Goal: Task Accomplishment & Management: Complete application form

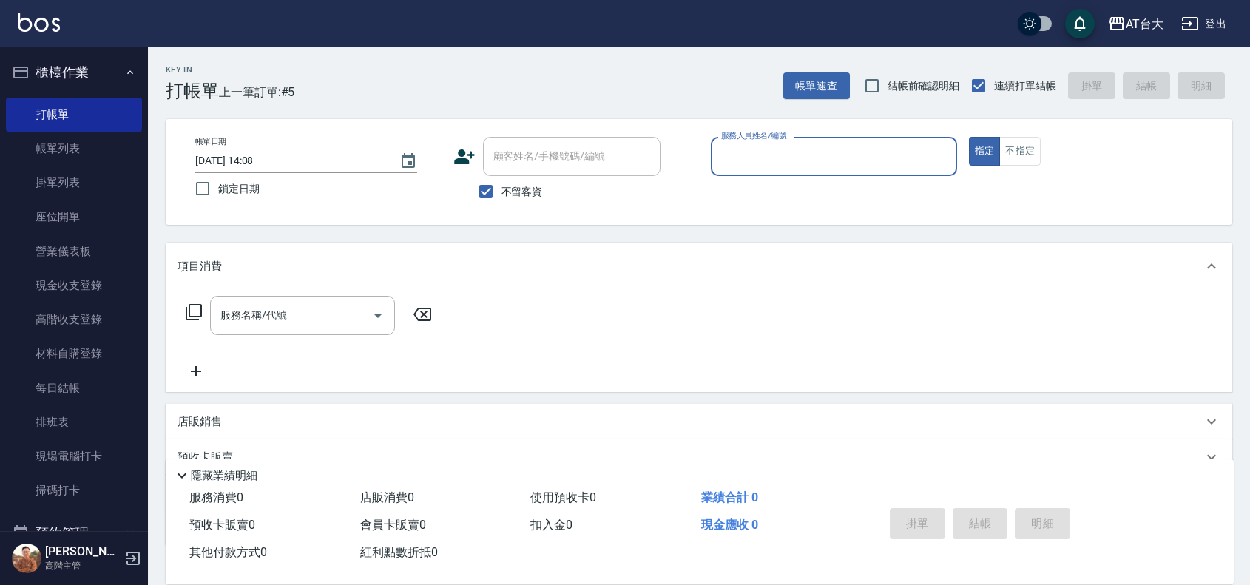
click at [1045, 146] on div "指定 不指定" at bounding box center [1092, 151] width 246 height 29
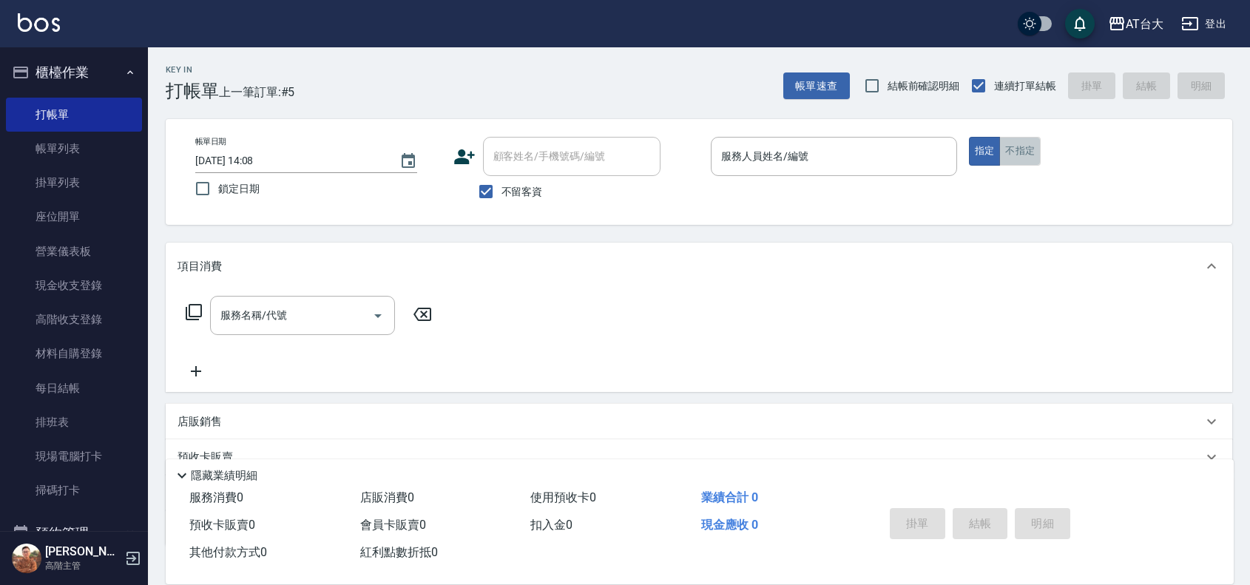
click at [1036, 149] on button "不指定" at bounding box center [1019, 151] width 41 height 29
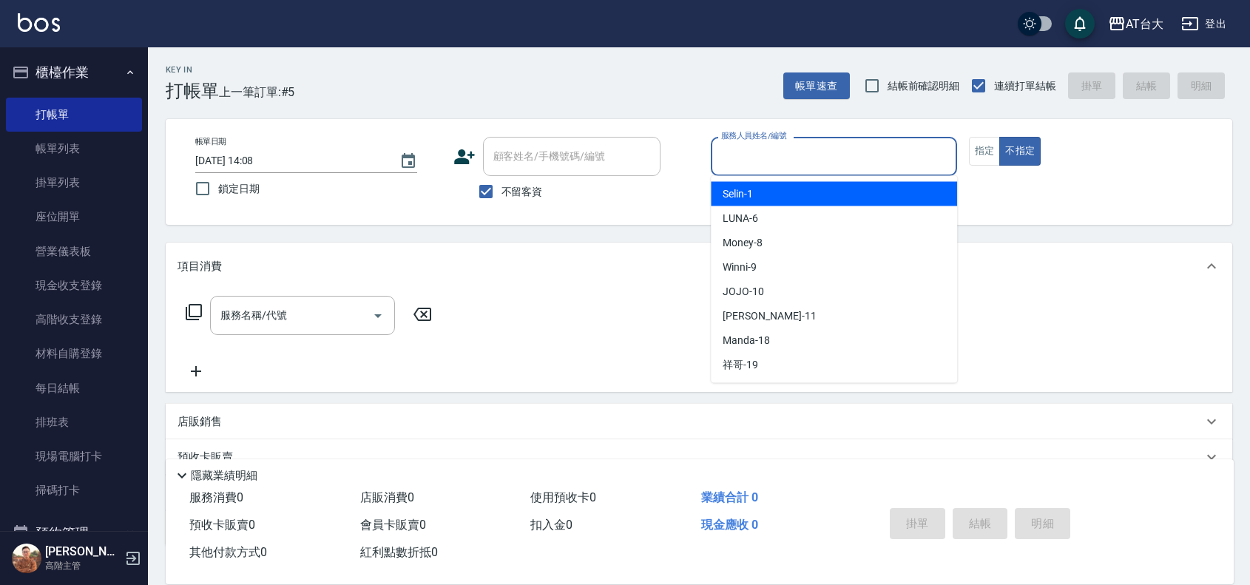
click at [826, 150] on input "服務人員姓名/編號" at bounding box center [833, 156] width 233 height 26
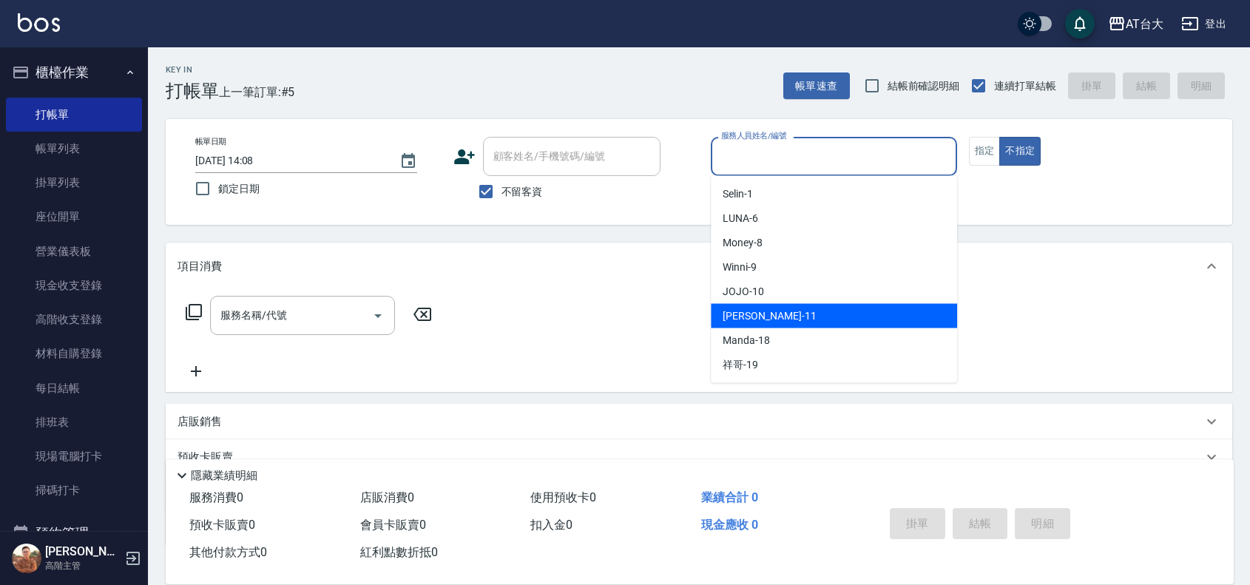
click at [773, 322] on div "[PERSON_NAME] -11" at bounding box center [834, 316] width 246 height 24
type input "[PERSON_NAME]-11"
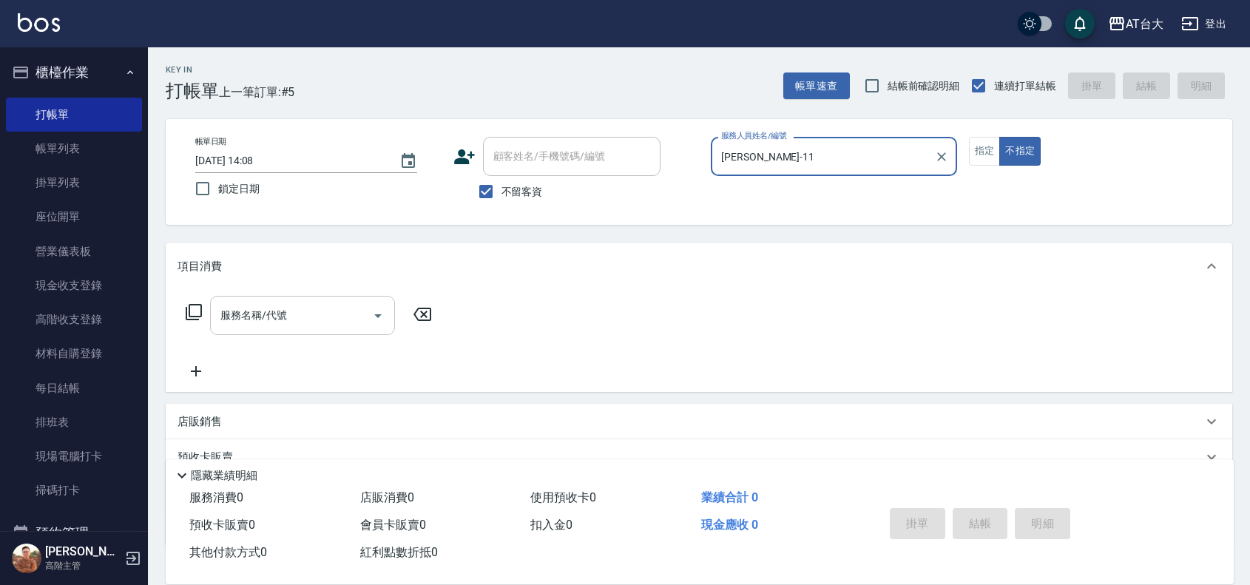
click at [308, 315] on input "服務名稱/代號" at bounding box center [291, 315] width 149 height 26
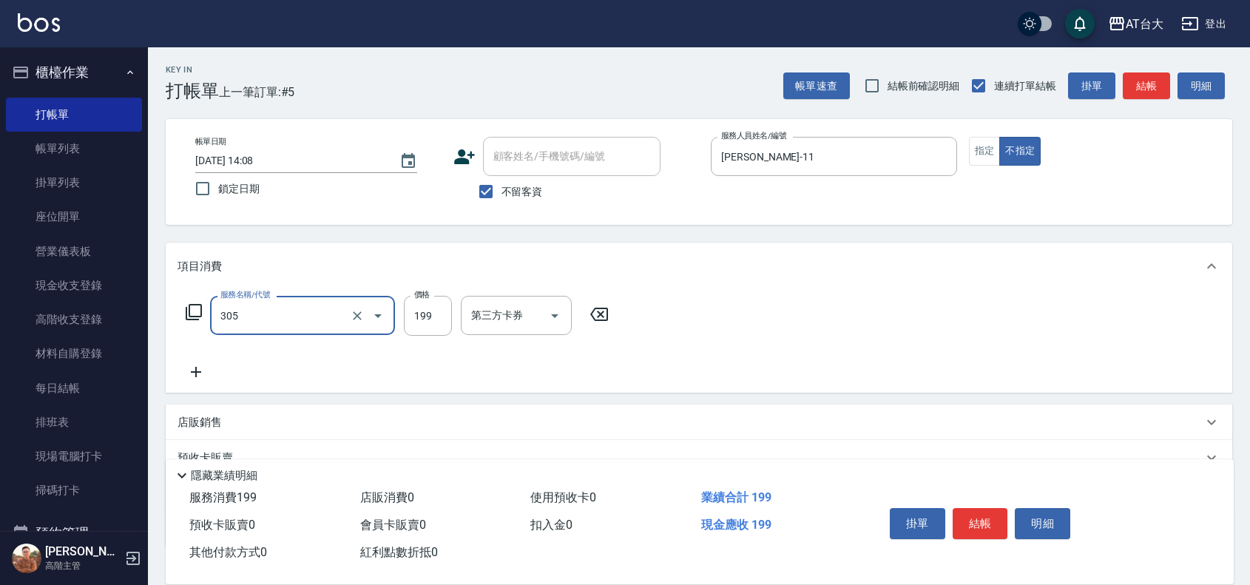
type input "剪髮(305)"
type input "250"
click at [976, 508] on button "結帳" at bounding box center [979, 523] width 55 height 31
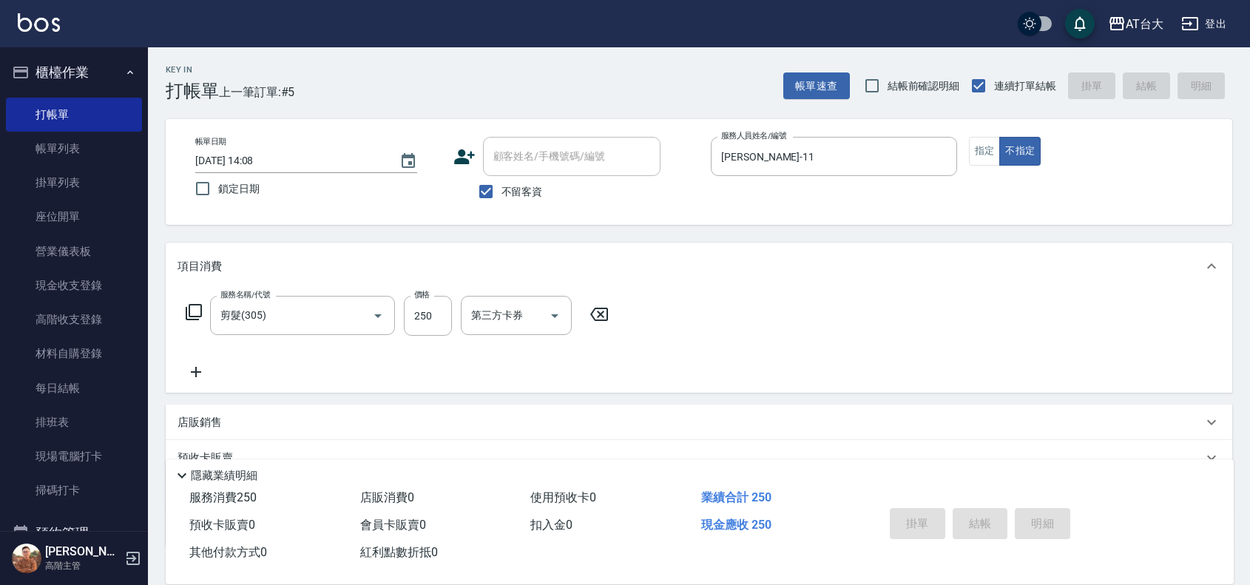
type input "[DATE] 14:48"
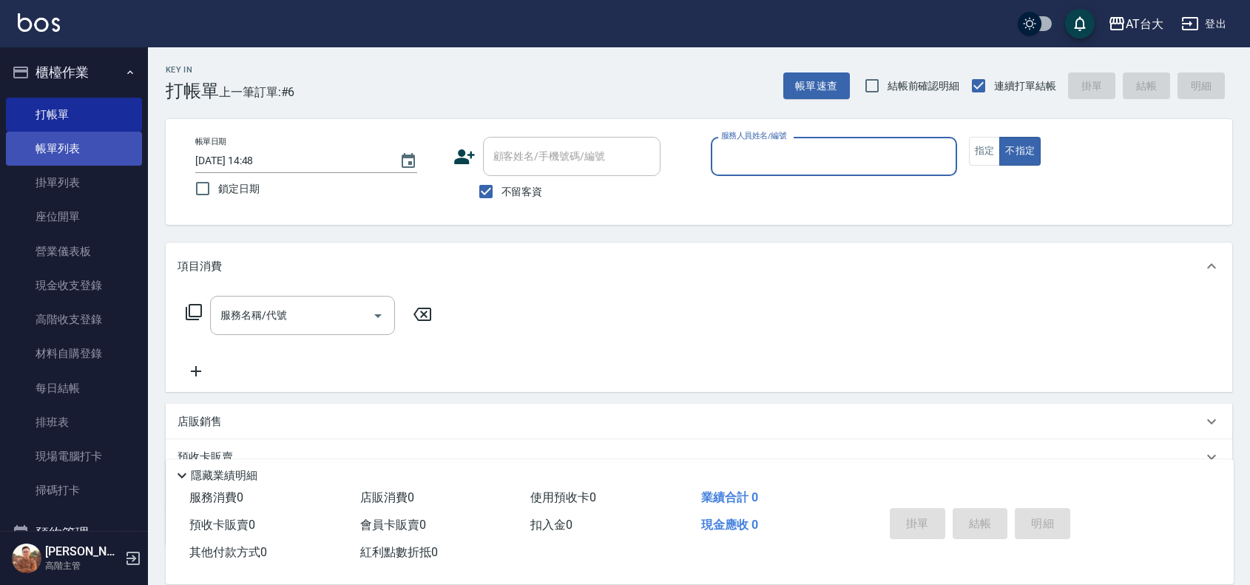
click at [81, 155] on link "帳單列表" at bounding box center [74, 149] width 136 height 34
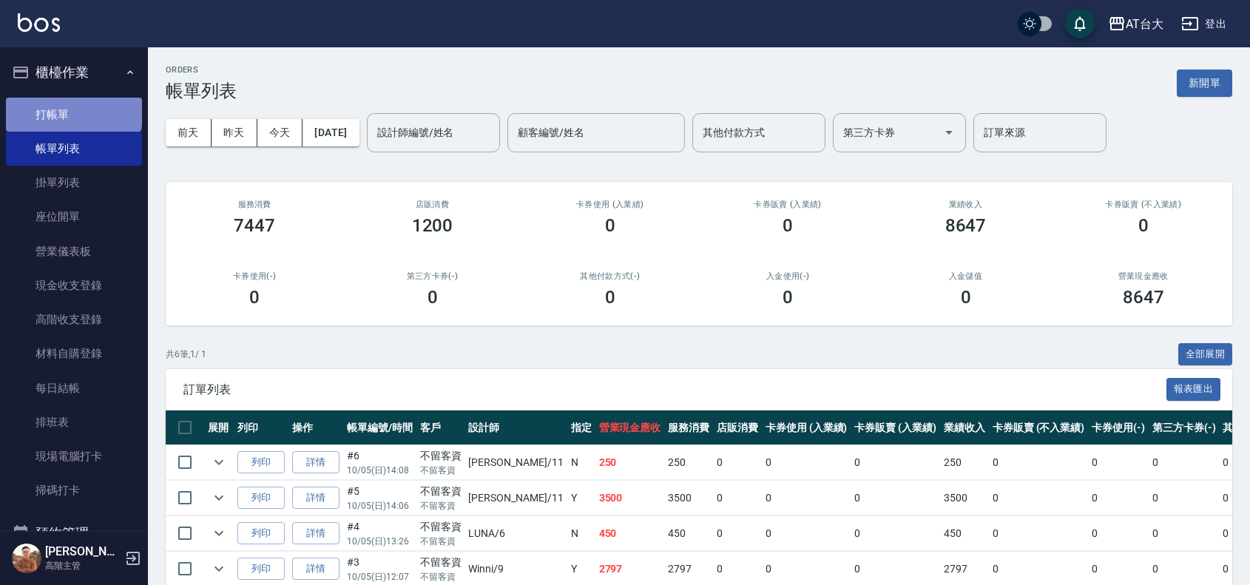
click at [72, 107] on link "打帳單" at bounding box center [74, 115] width 136 height 34
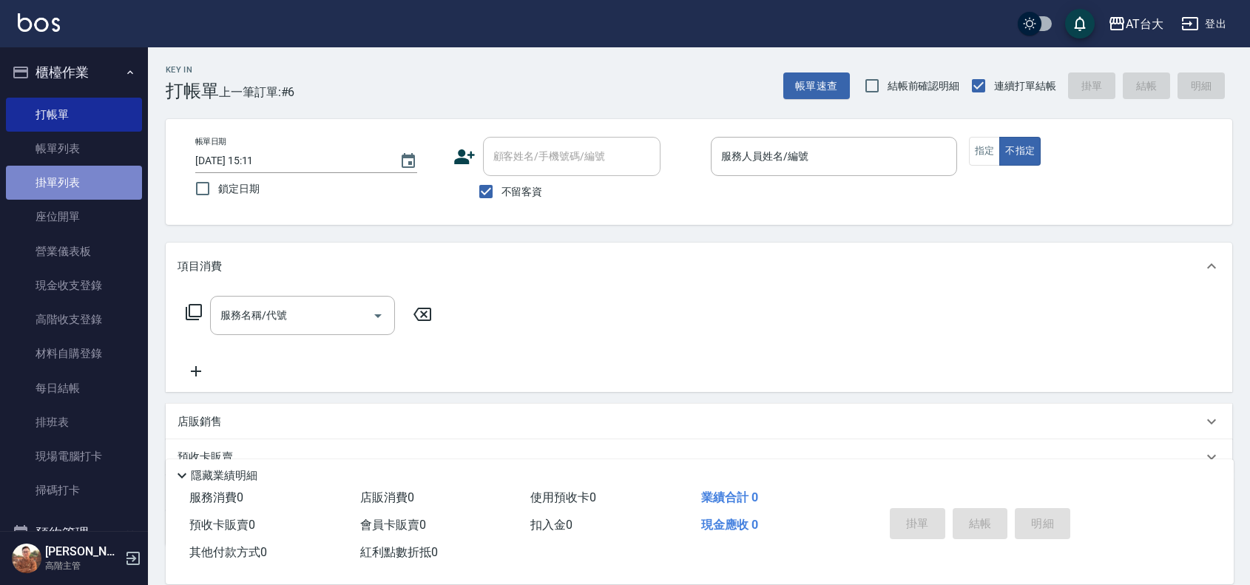
click at [97, 183] on link "掛單列表" at bounding box center [74, 183] width 136 height 34
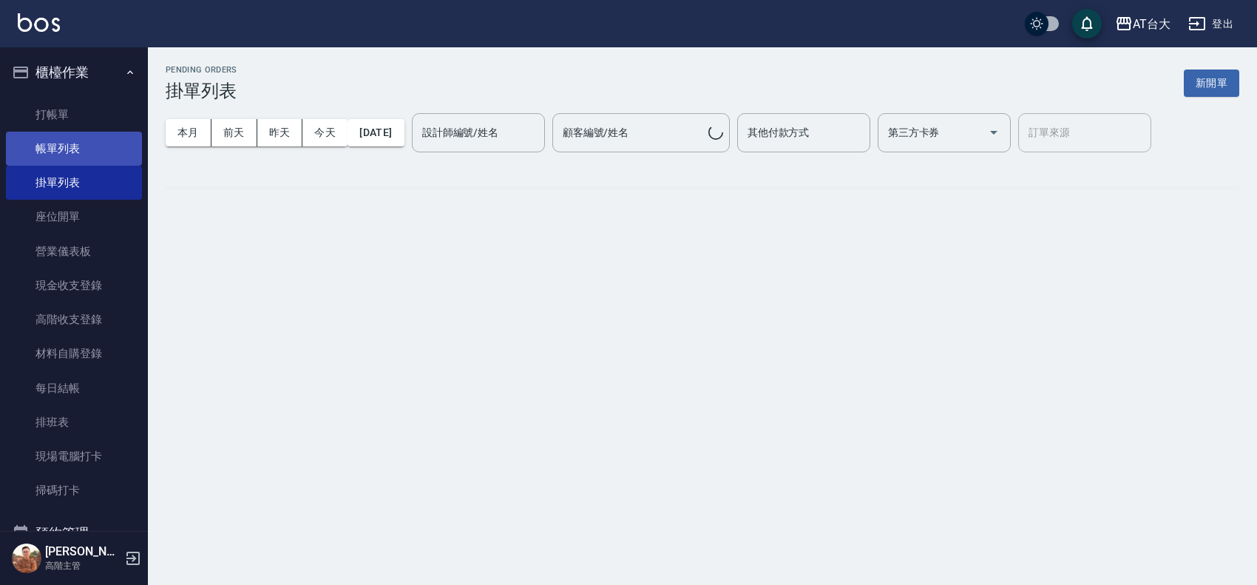
click at [89, 152] on link "帳單列表" at bounding box center [74, 149] width 136 height 34
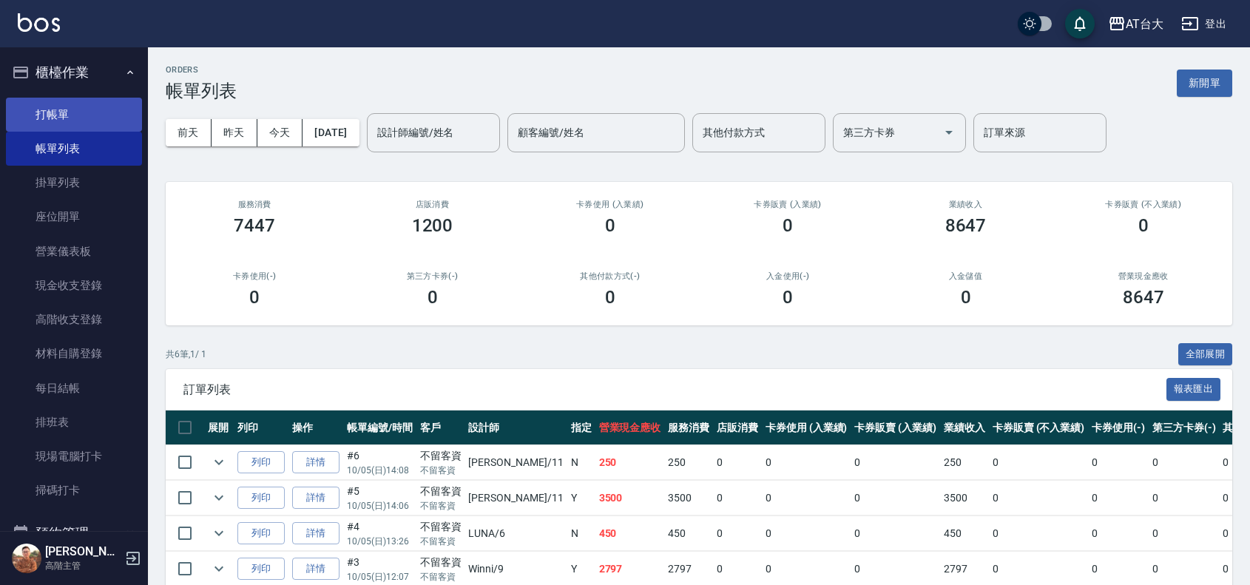
click at [56, 107] on link "打帳單" at bounding box center [74, 115] width 136 height 34
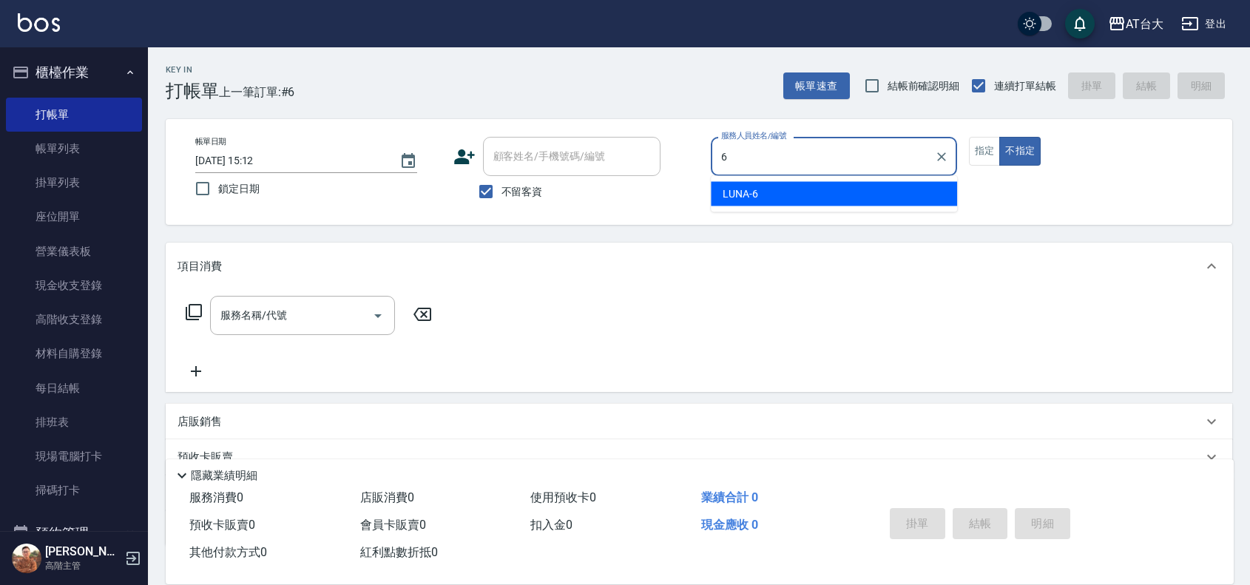
type input "LUNA-6"
type button "false"
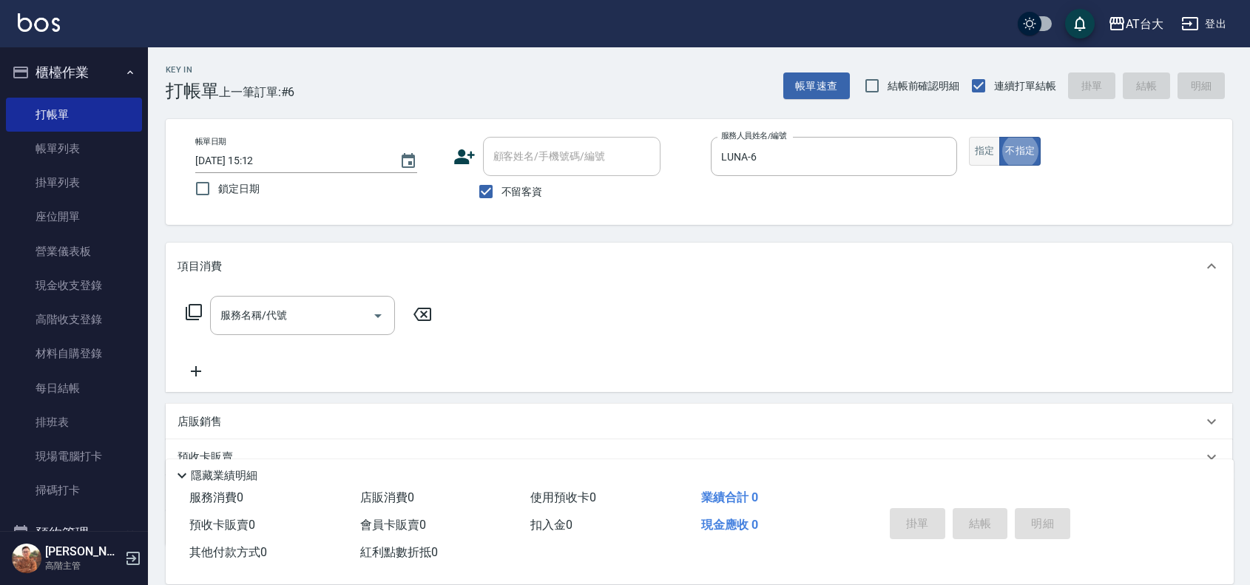
click at [985, 161] on button "指定" at bounding box center [985, 151] width 32 height 29
type button "true"
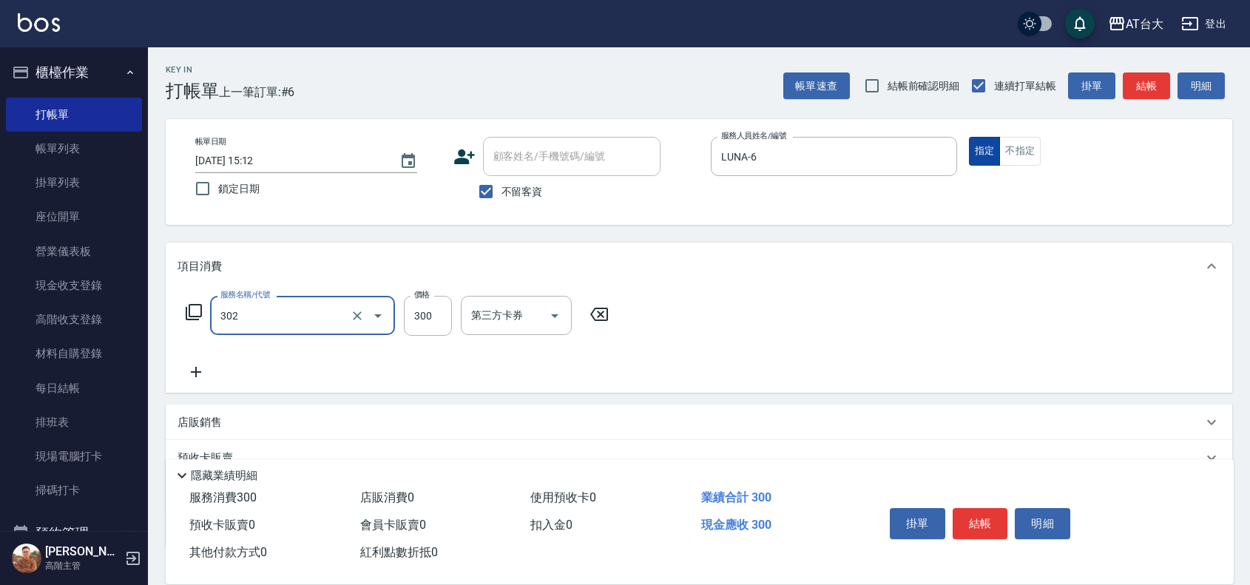
type input "剪髮(302)"
type input "450"
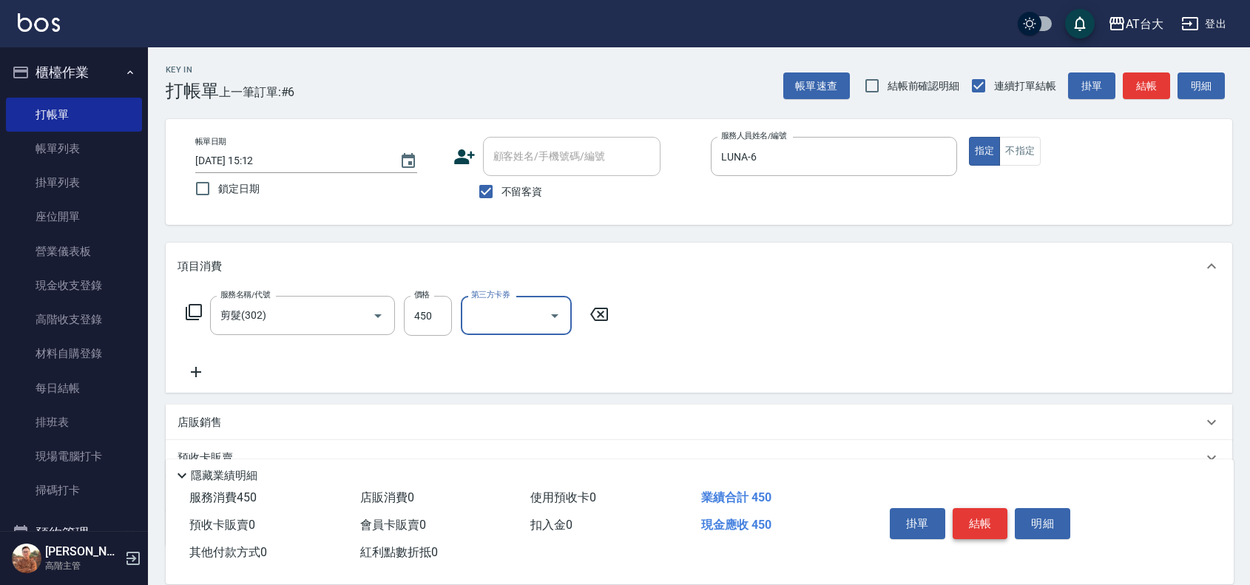
click at [992, 516] on button "結帳" at bounding box center [979, 523] width 55 height 31
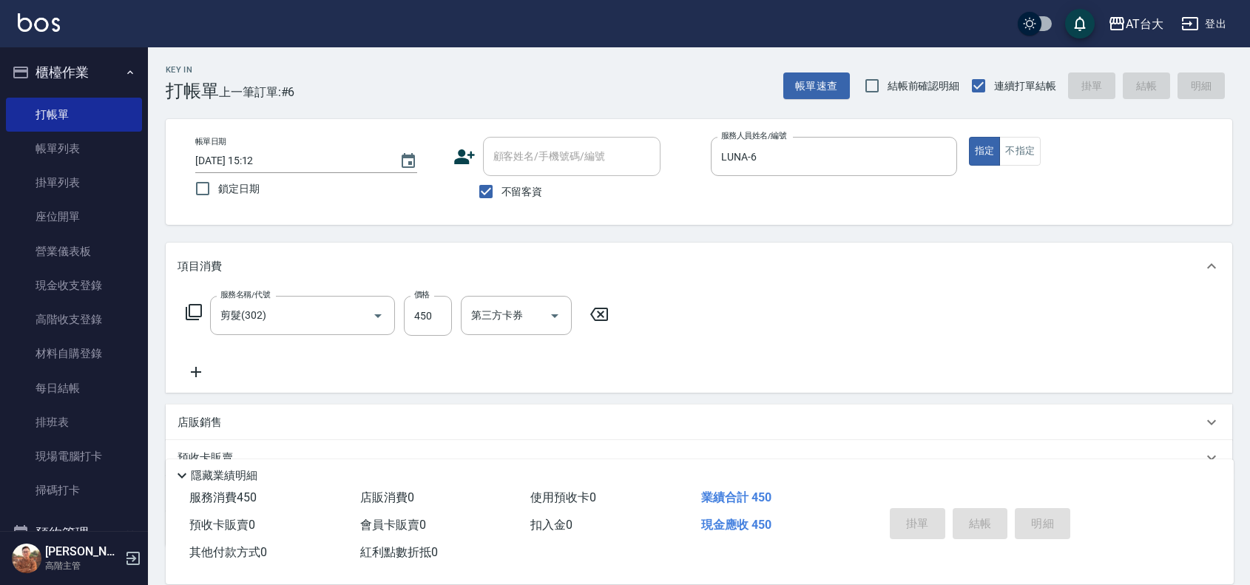
type input "[DATE] 15:19"
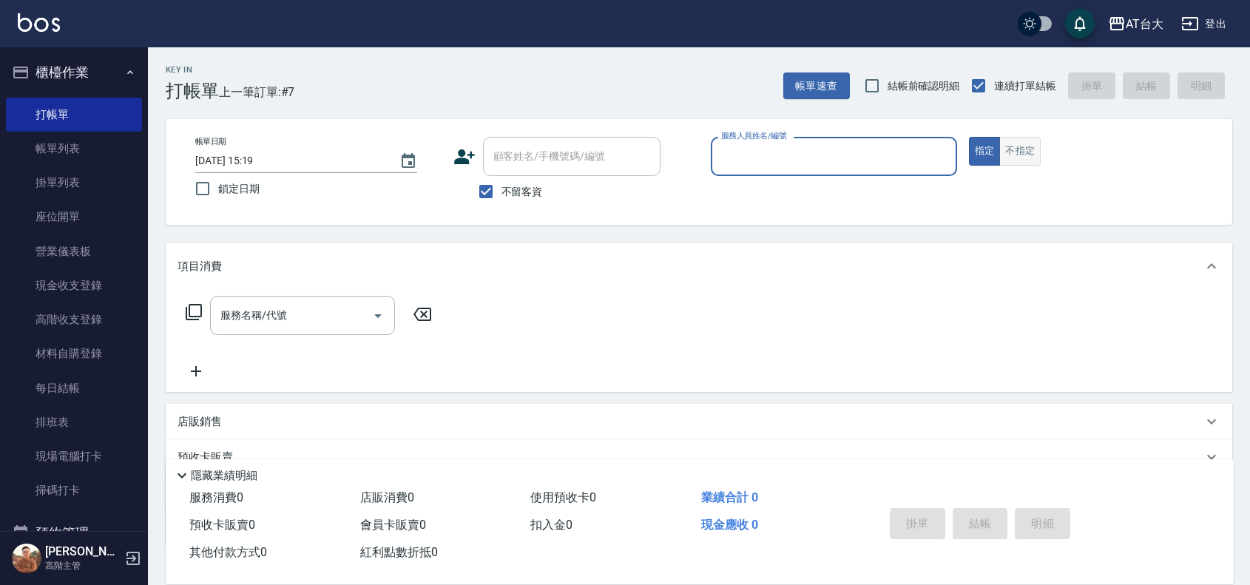
click at [1015, 155] on button "不指定" at bounding box center [1019, 151] width 41 height 29
click at [915, 160] on input "服務人員姓名/編號" at bounding box center [833, 156] width 233 height 26
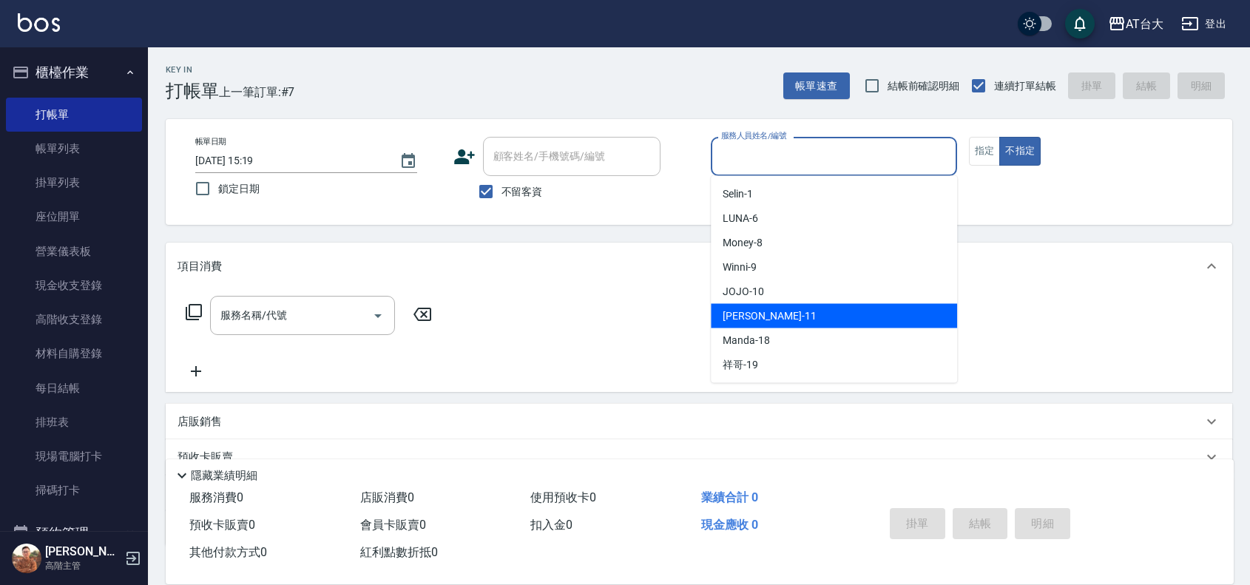
drag, startPoint x: 833, startPoint y: 308, endPoint x: 796, endPoint y: 311, distance: 36.4
click at [830, 305] on div "[PERSON_NAME] -11" at bounding box center [834, 316] width 246 height 24
type input "[PERSON_NAME]-11"
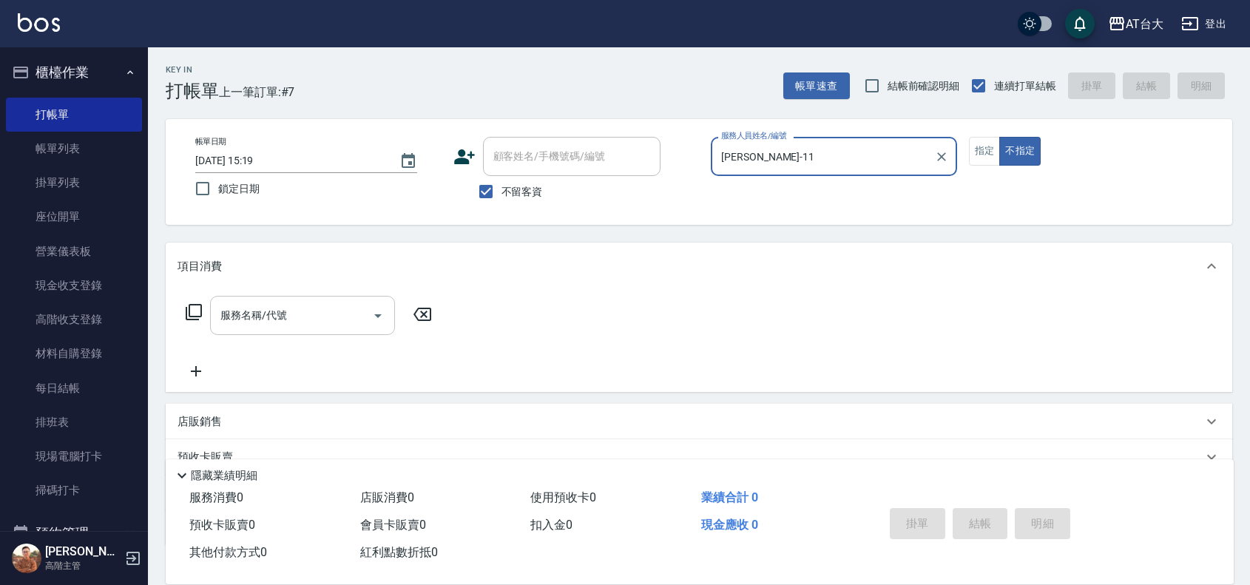
click at [260, 313] on input "服務名稱/代號" at bounding box center [291, 315] width 149 height 26
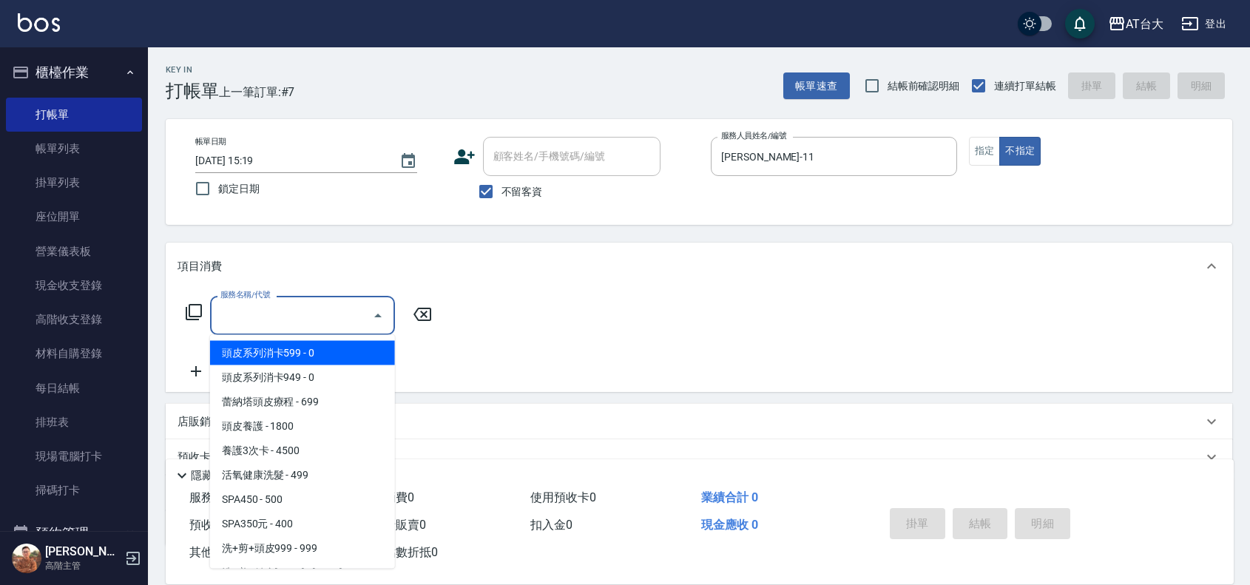
type input "3"
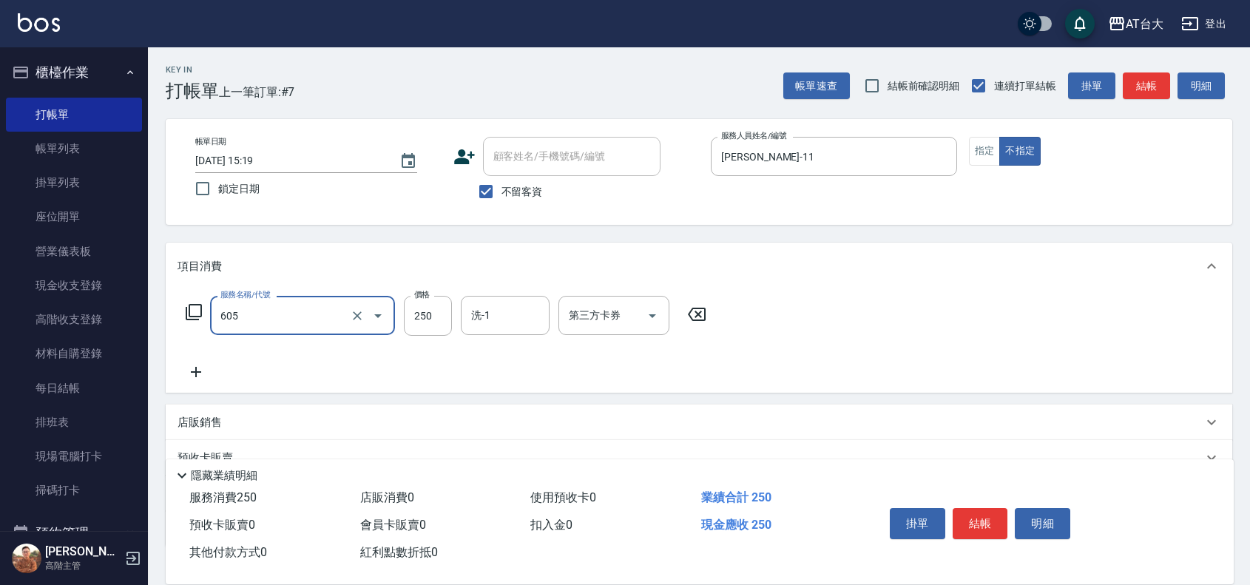
type input "洗髮 (女)(605)"
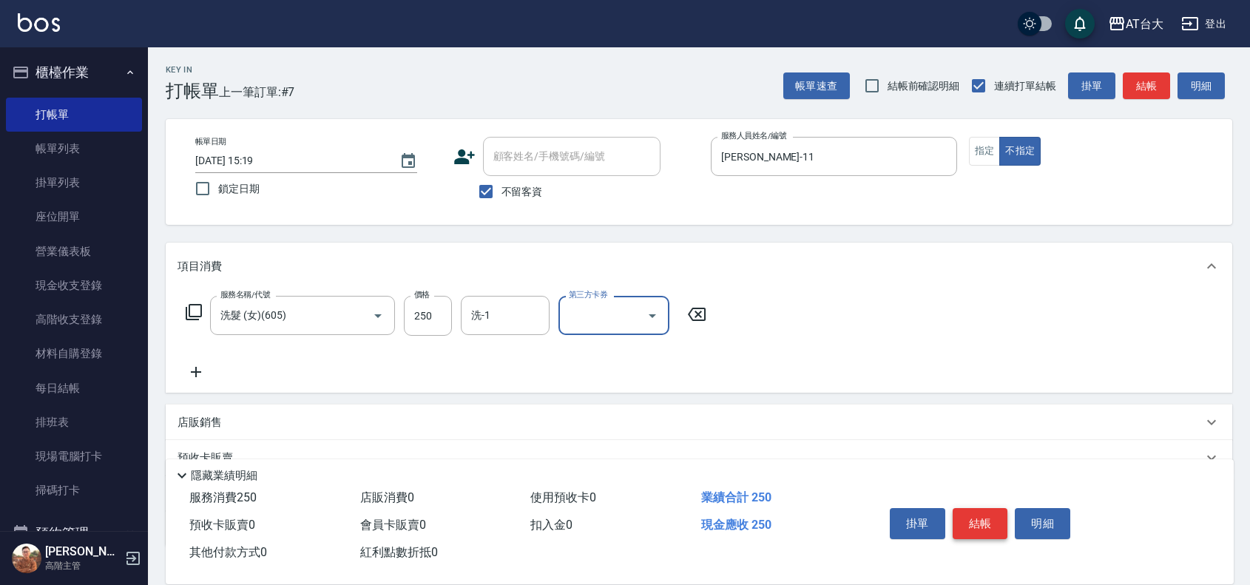
click at [986, 524] on button "結帳" at bounding box center [979, 523] width 55 height 31
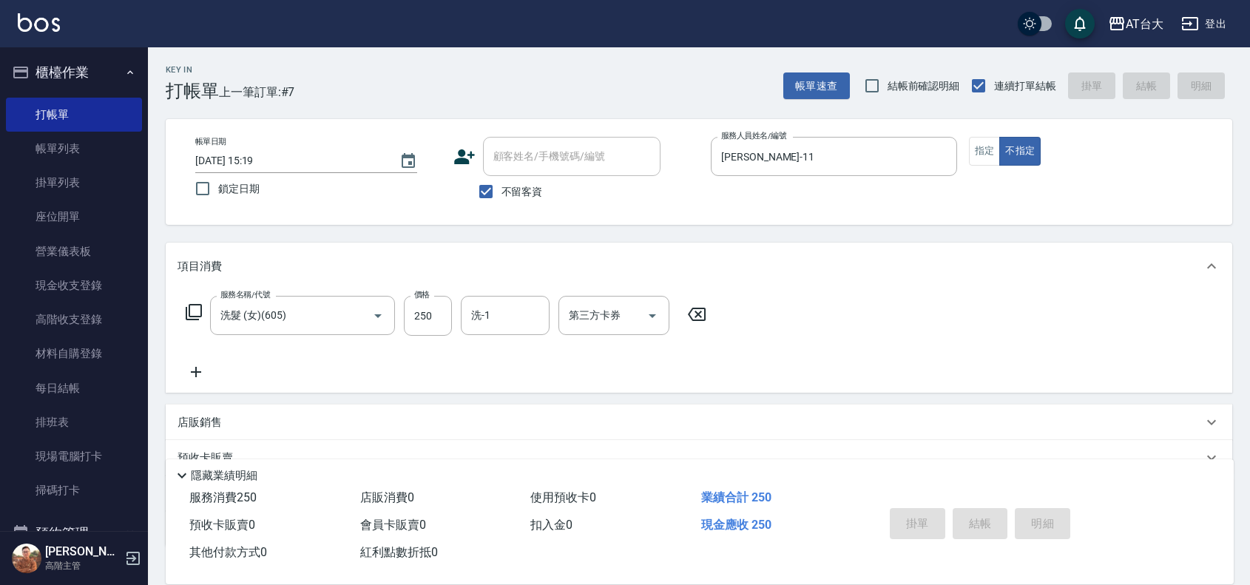
type input "[DATE] 15:42"
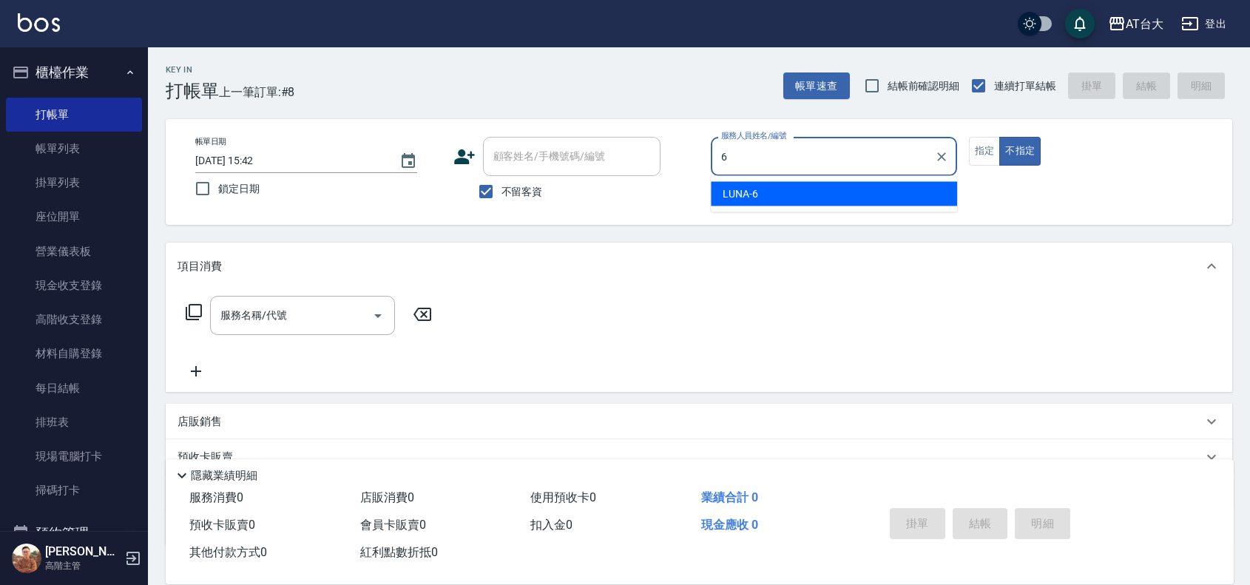
type input "LUNA-6"
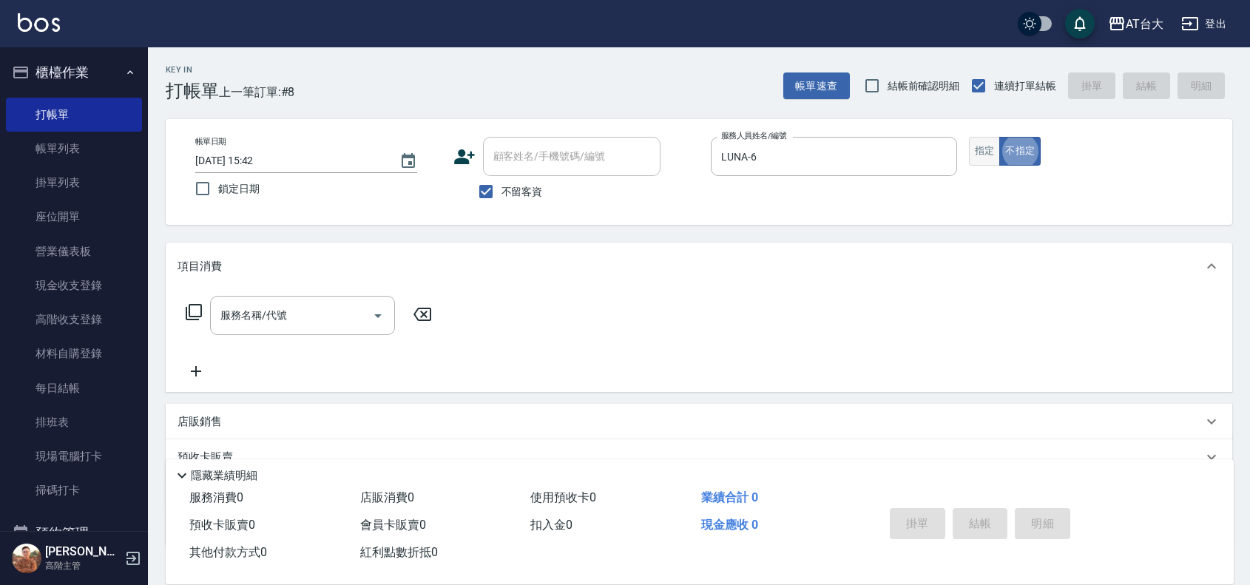
click at [978, 160] on button "指定" at bounding box center [985, 151] width 32 height 29
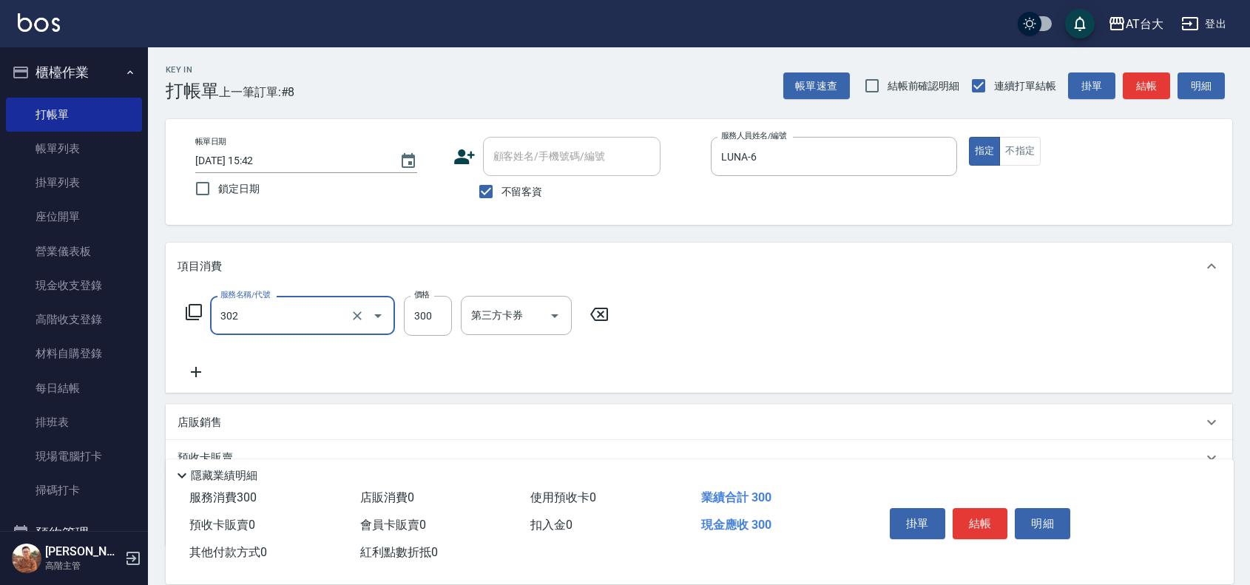
type input "剪髮(302)"
type input "450"
drag, startPoint x: 983, startPoint y: 512, endPoint x: 959, endPoint y: 484, distance: 36.7
click at [966, 508] on button "結帳" at bounding box center [979, 523] width 55 height 31
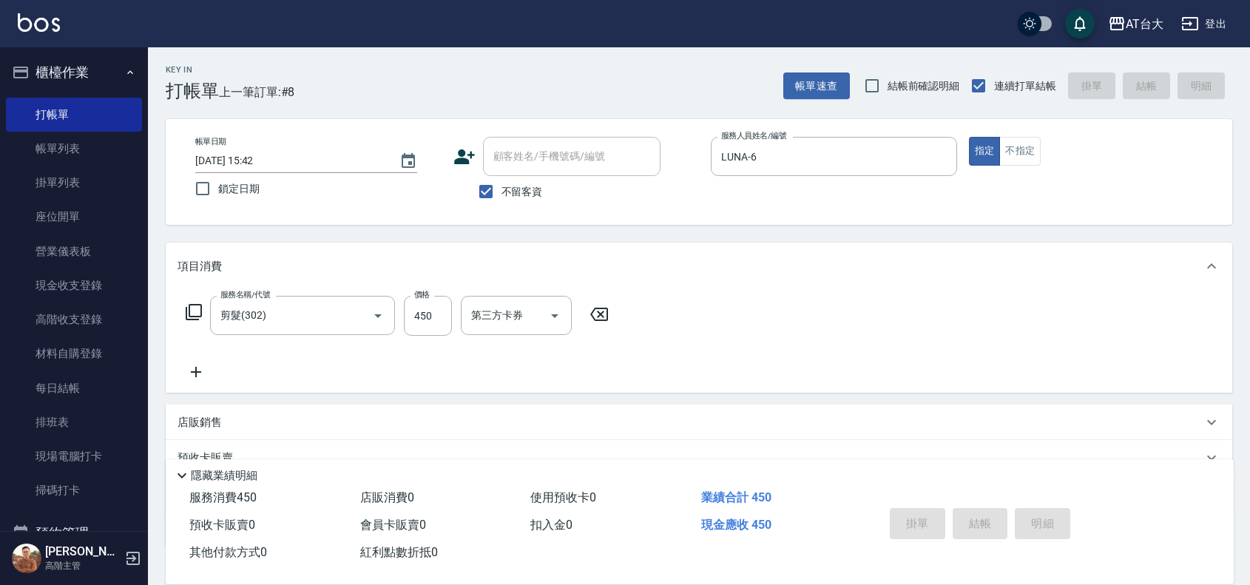
type input "[DATE] 15:52"
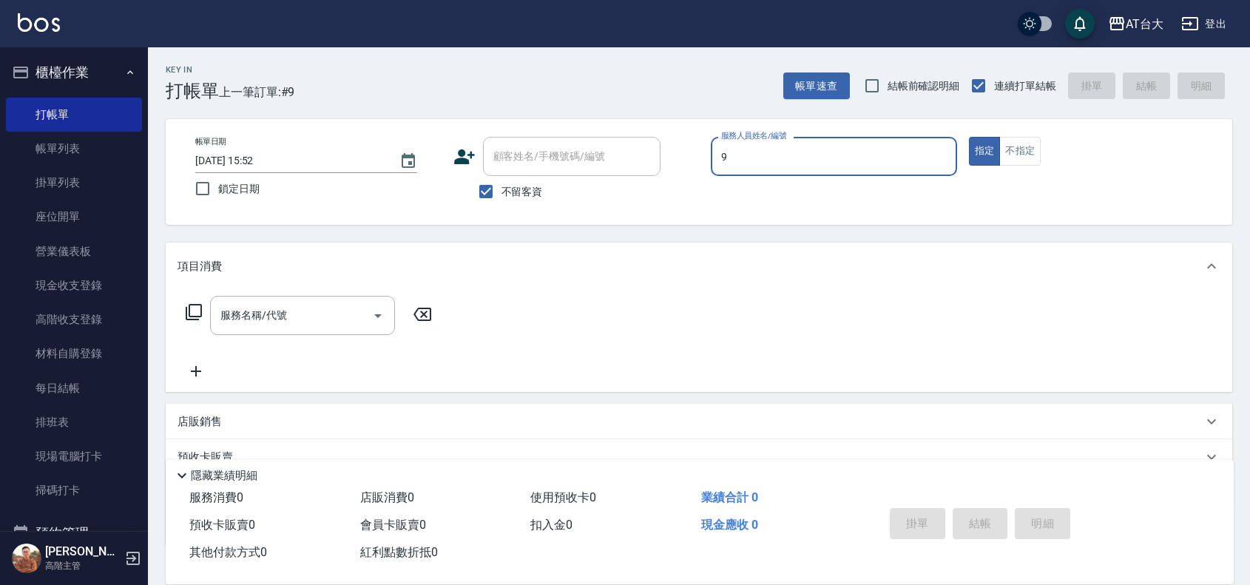
type input "Winni-9"
click at [318, 312] on input "服務名稱/代號" at bounding box center [291, 315] width 149 height 26
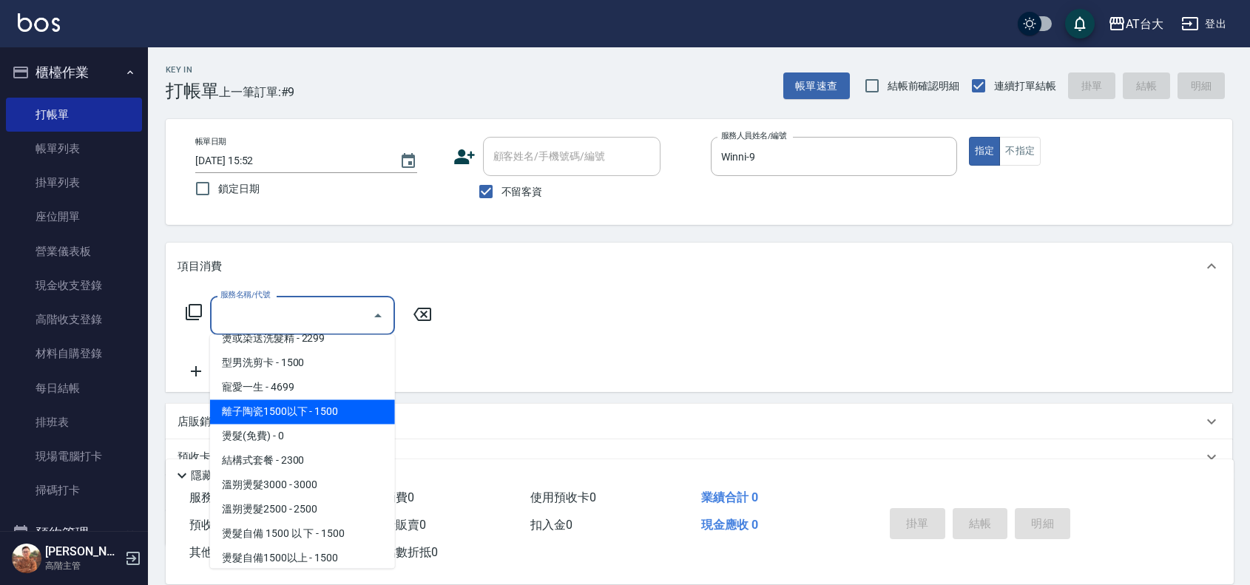
scroll to position [555, 0]
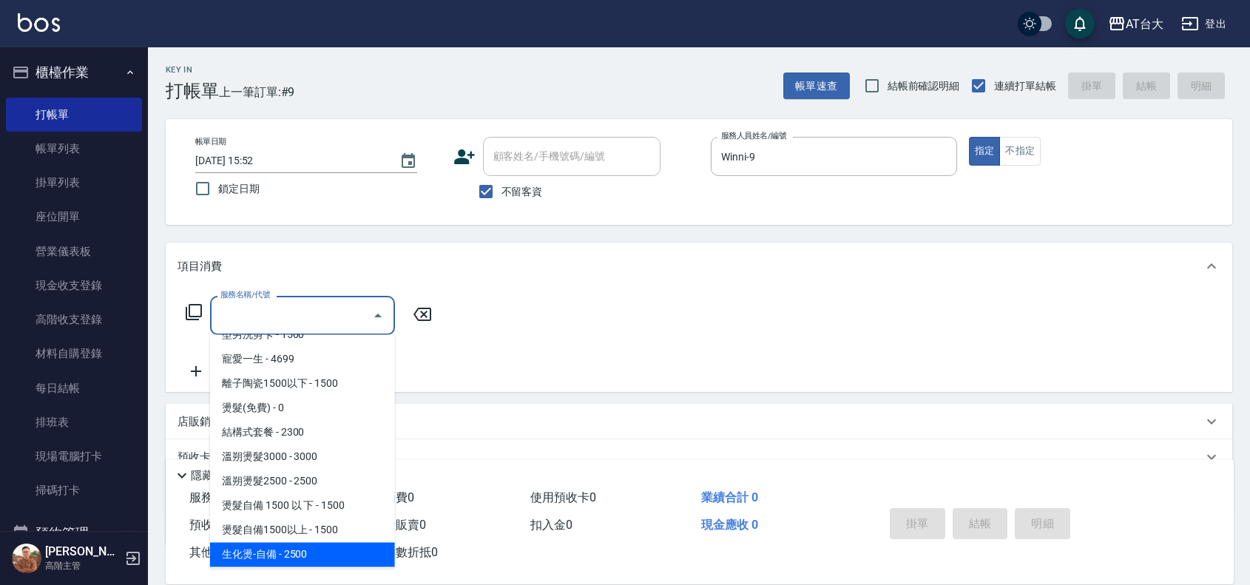
click at [285, 563] on span "生化燙-自備 - 2500" at bounding box center [302, 555] width 185 height 24
type input "生化燙-自備(227)"
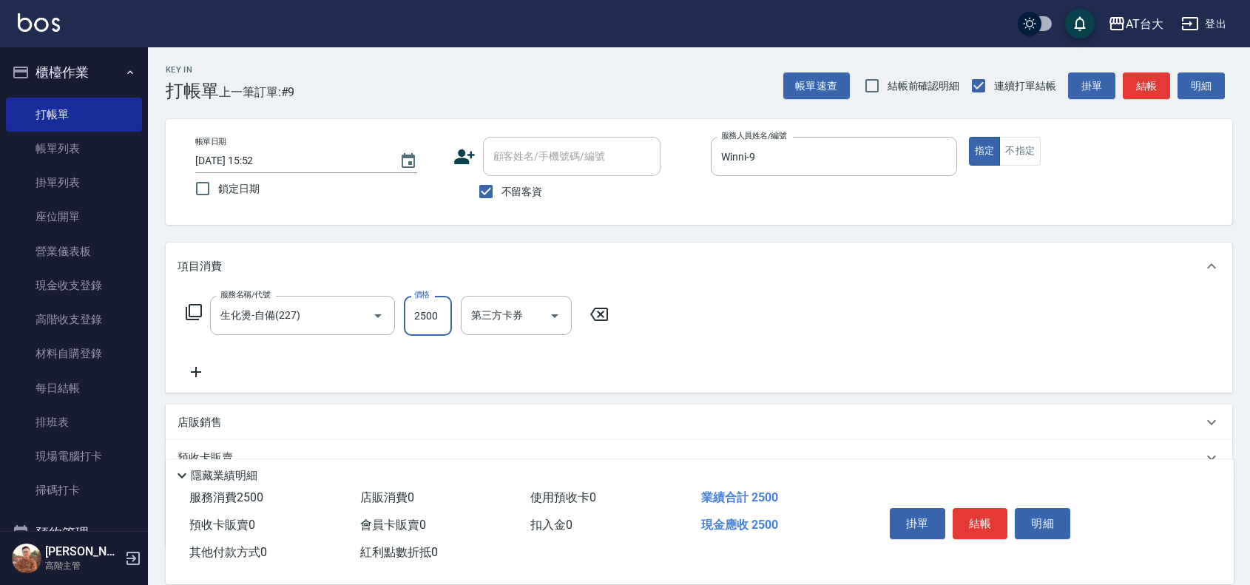
click at [434, 326] on input "2500" at bounding box center [428, 316] width 48 height 40
type input "2800"
click at [978, 508] on button "結帳" at bounding box center [979, 523] width 55 height 31
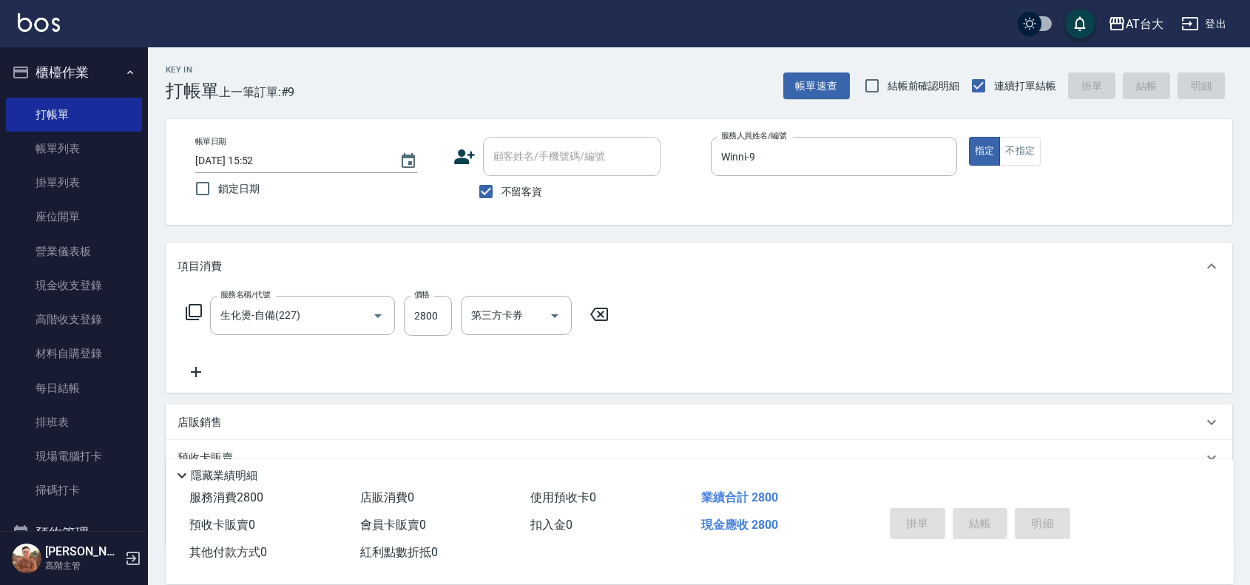
type input "[DATE] 16:06"
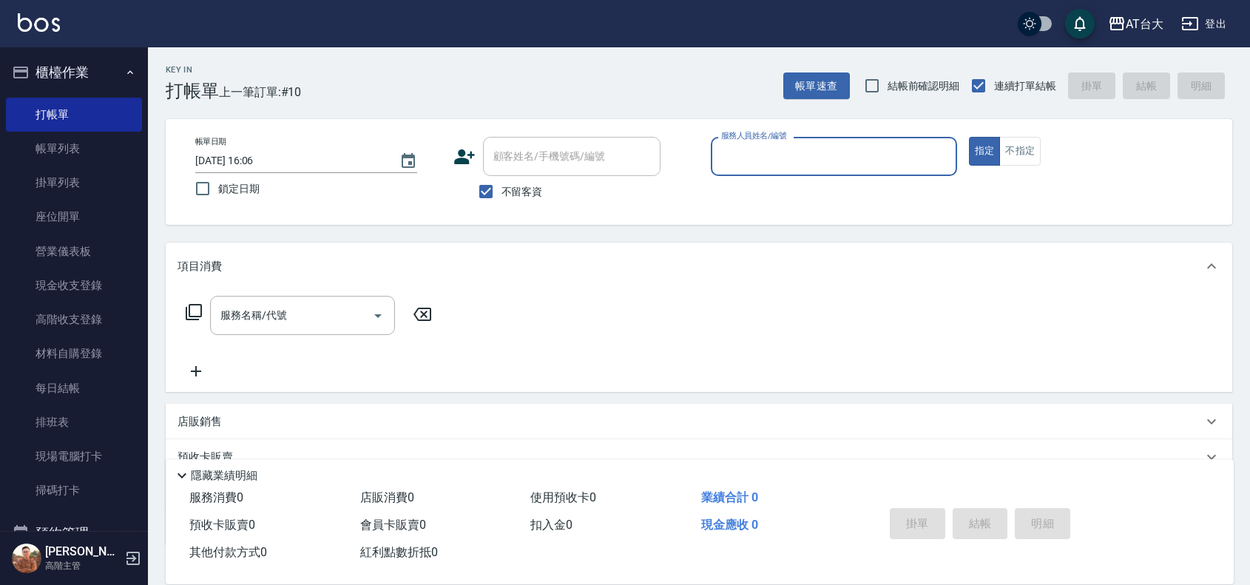
click at [969, 137] on button "指定" at bounding box center [985, 151] width 32 height 29
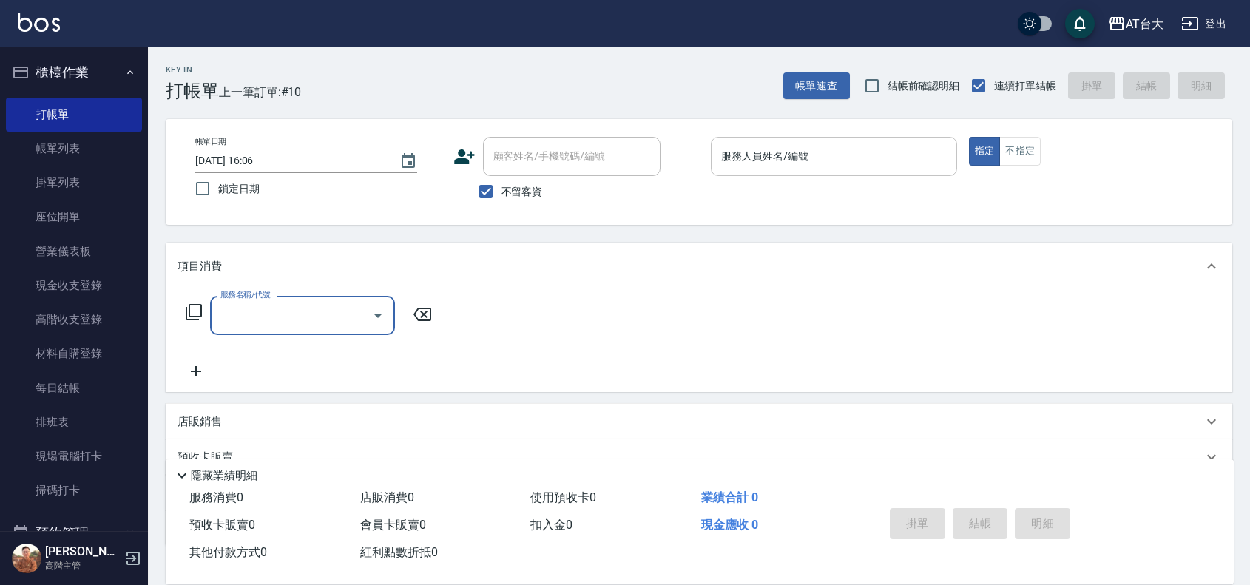
click at [770, 170] on div "服務人員姓名/編號" at bounding box center [834, 156] width 246 height 39
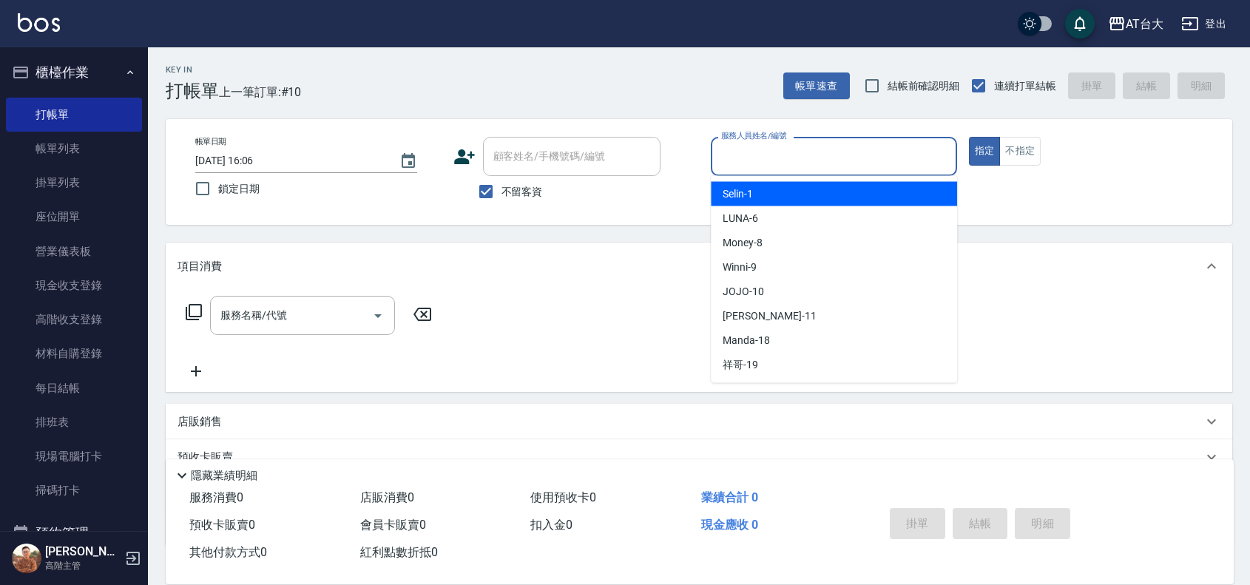
type input "Selin-1"
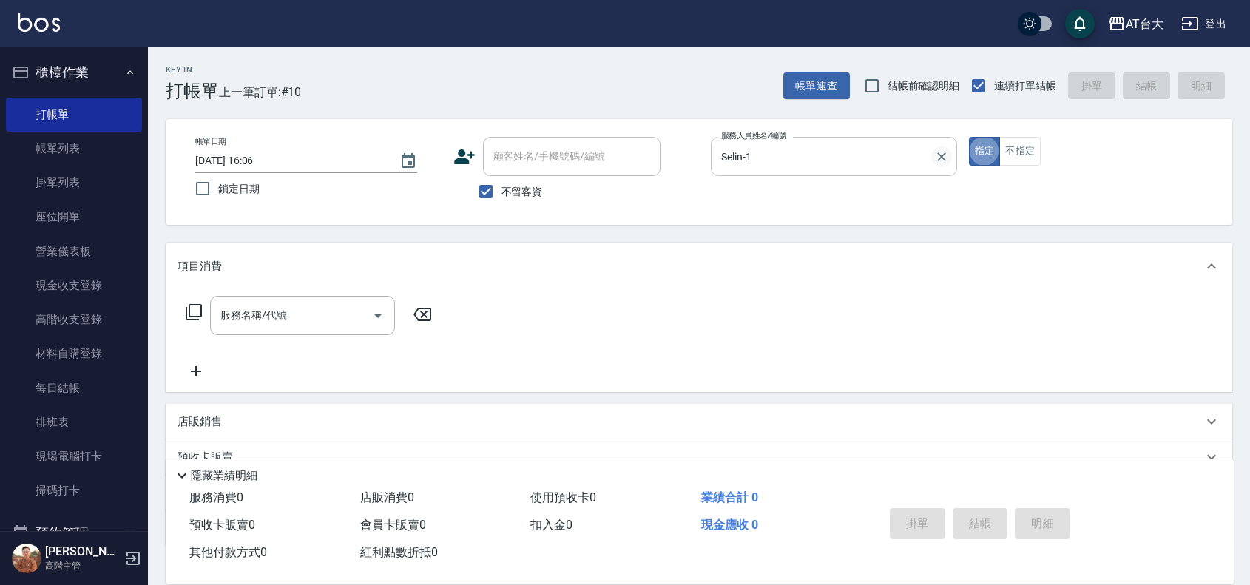
click at [948, 159] on icon "Clear" at bounding box center [941, 156] width 15 height 15
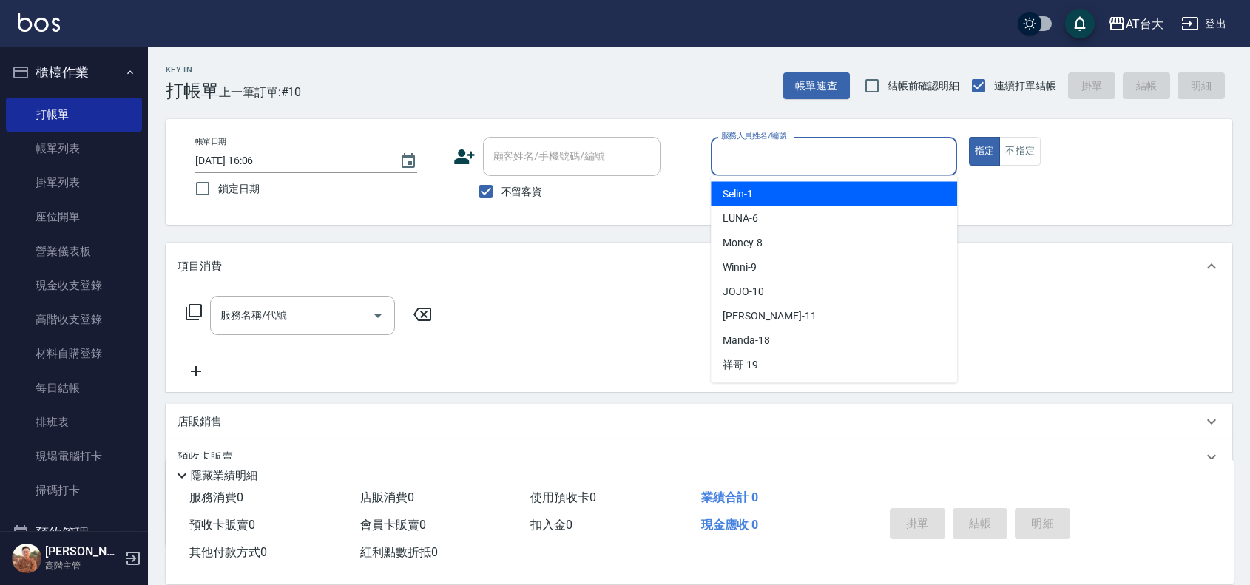
click at [836, 157] on input "服務人員姓名/編號" at bounding box center [833, 156] width 233 height 26
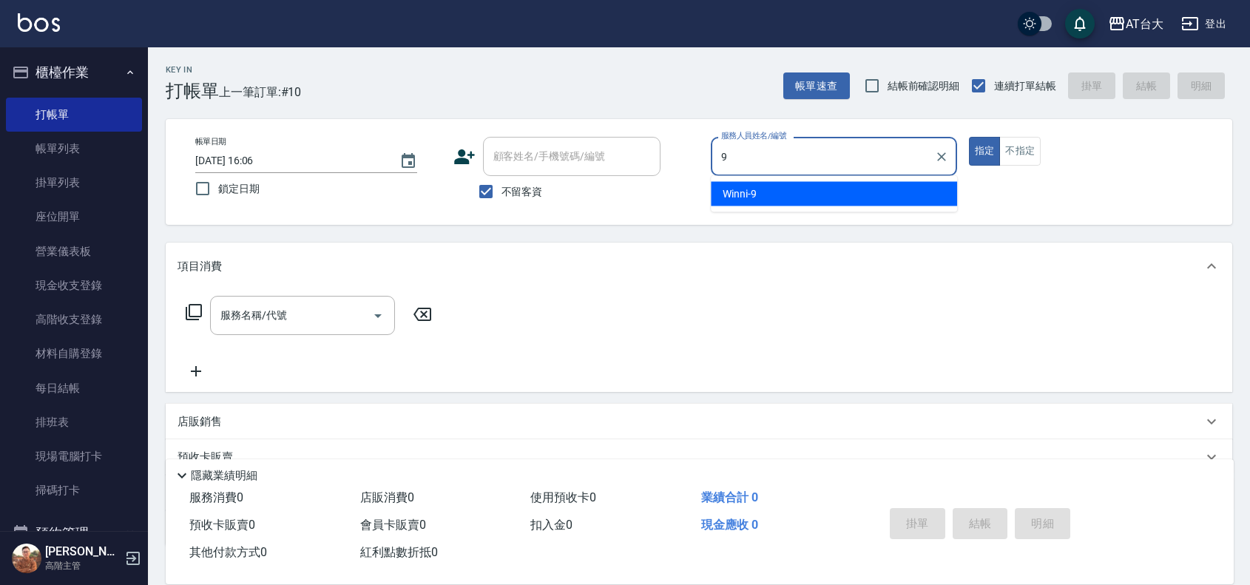
type input "Winni-9"
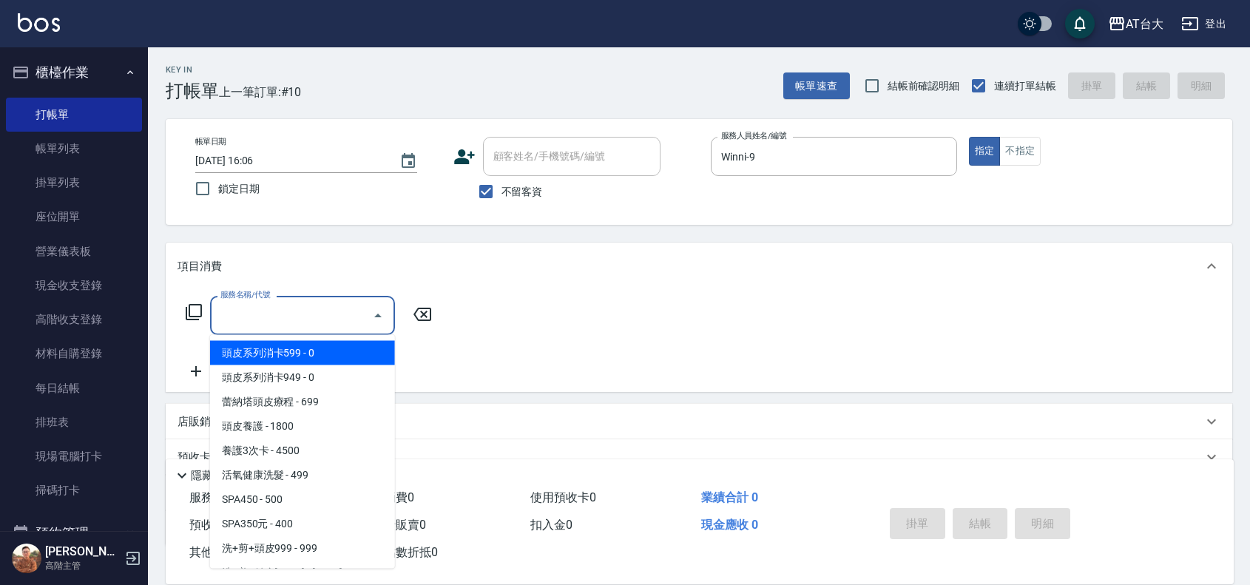
click at [316, 322] on input "服務名稱/代號" at bounding box center [291, 315] width 149 height 26
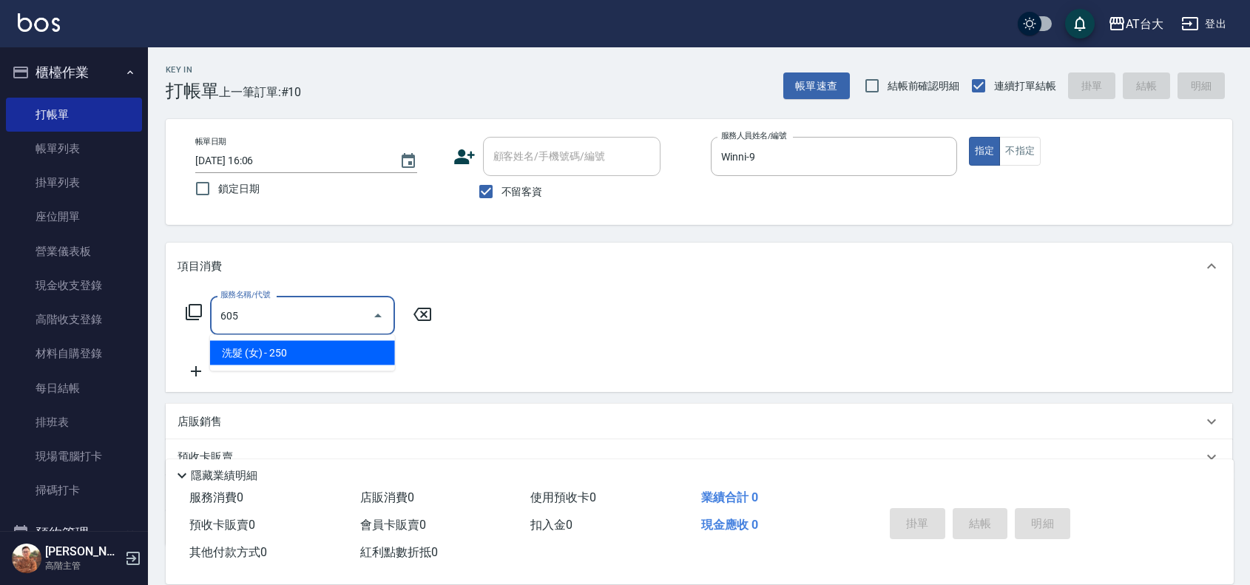
type input "洗髮 (女)(605)"
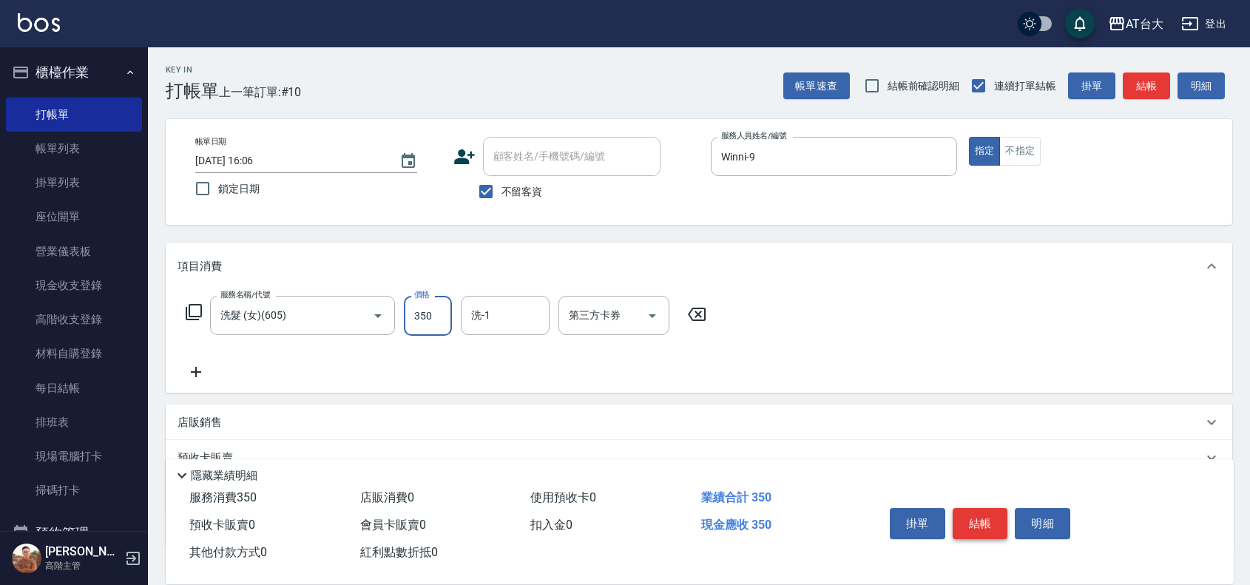
type input "350"
click at [966, 514] on button "結帳" at bounding box center [979, 523] width 55 height 31
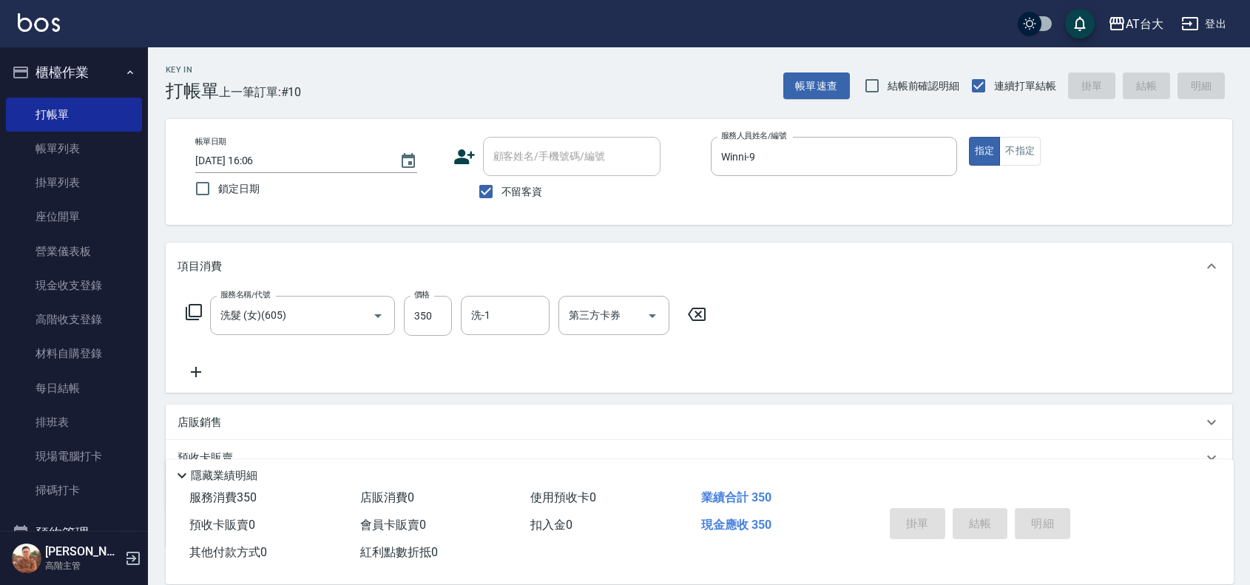
type input "[DATE] 16:23"
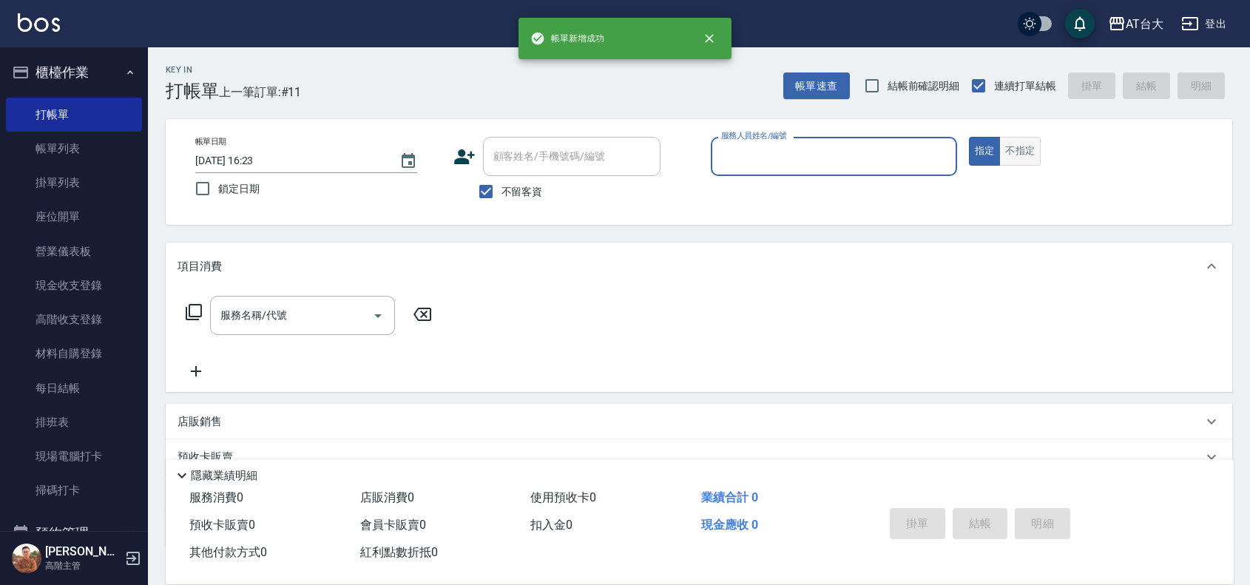
click at [1032, 160] on button "不指定" at bounding box center [1019, 151] width 41 height 29
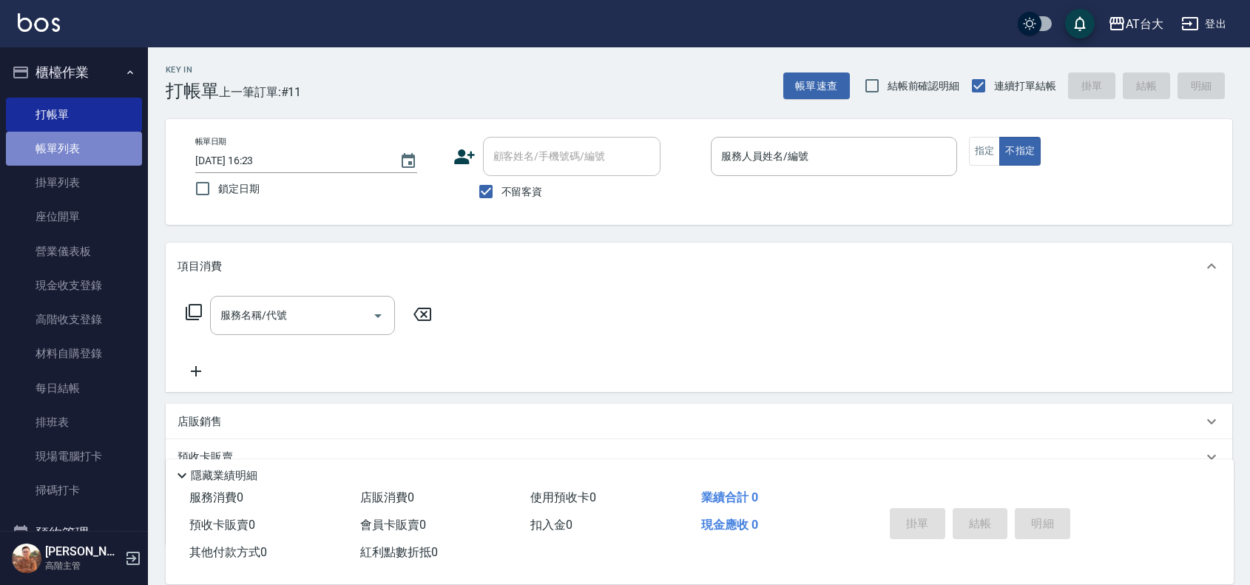
click at [105, 157] on link "帳單列表" at bounding box center [74, 149] width 136 height 34
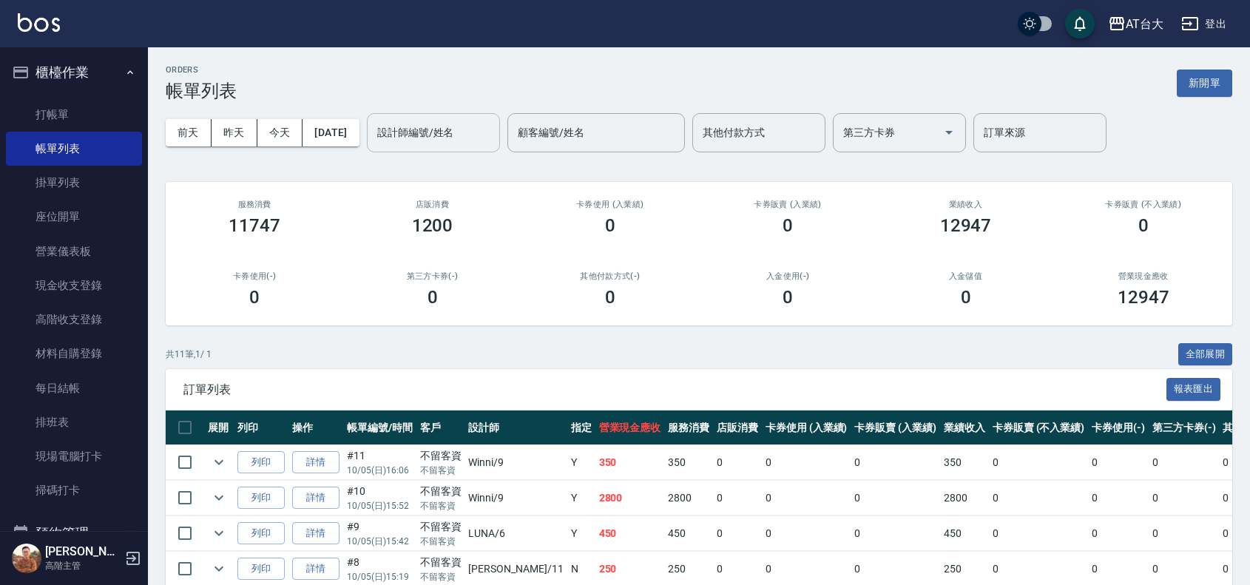
click at [427, 124] on input "設計師編號/姓名" at bounding box center [433, 133] width 120 height 26
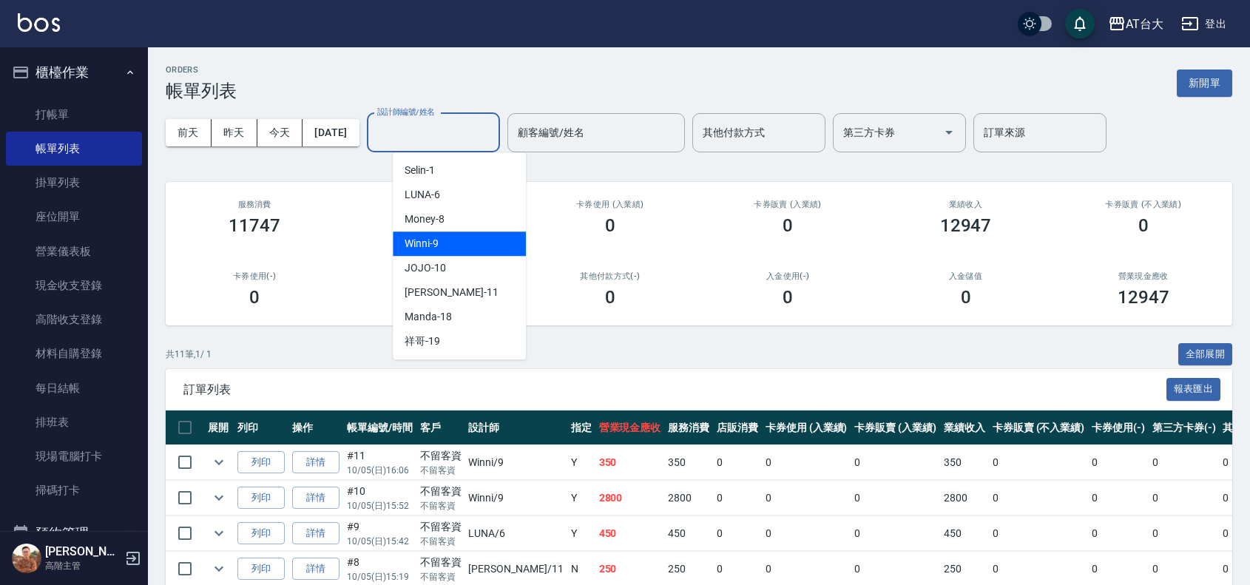
click at [472, 237] on div "Winni -9" at bounding box center [459, 243] width 133 height 24
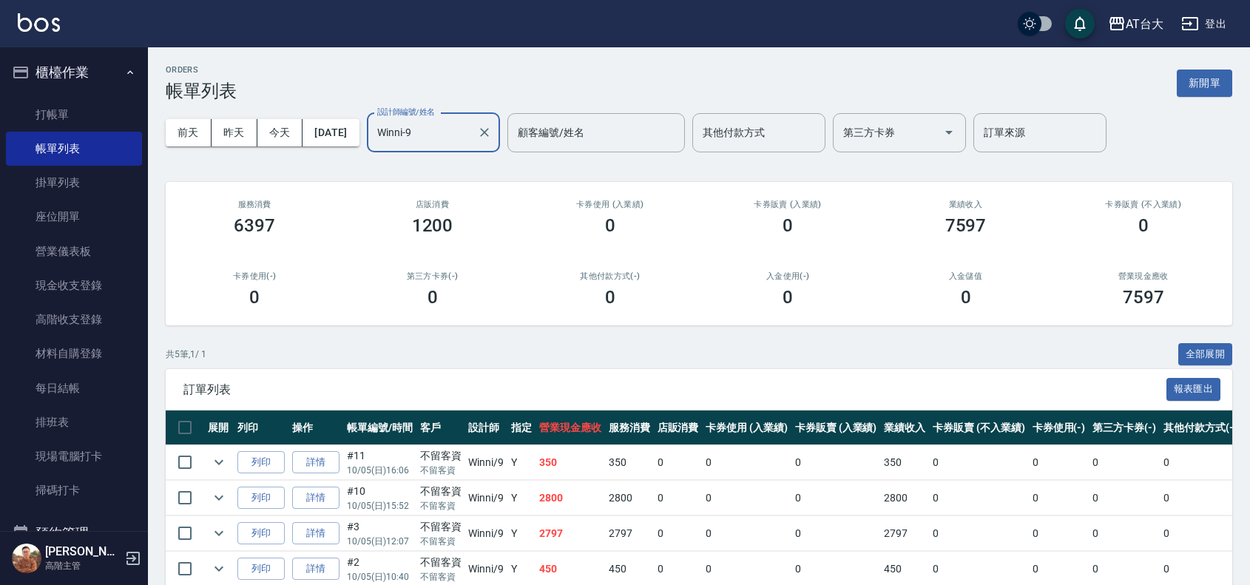
click at [460, 129] on input "Winni-9" at bounding box center [422, 133] width 98 height 26
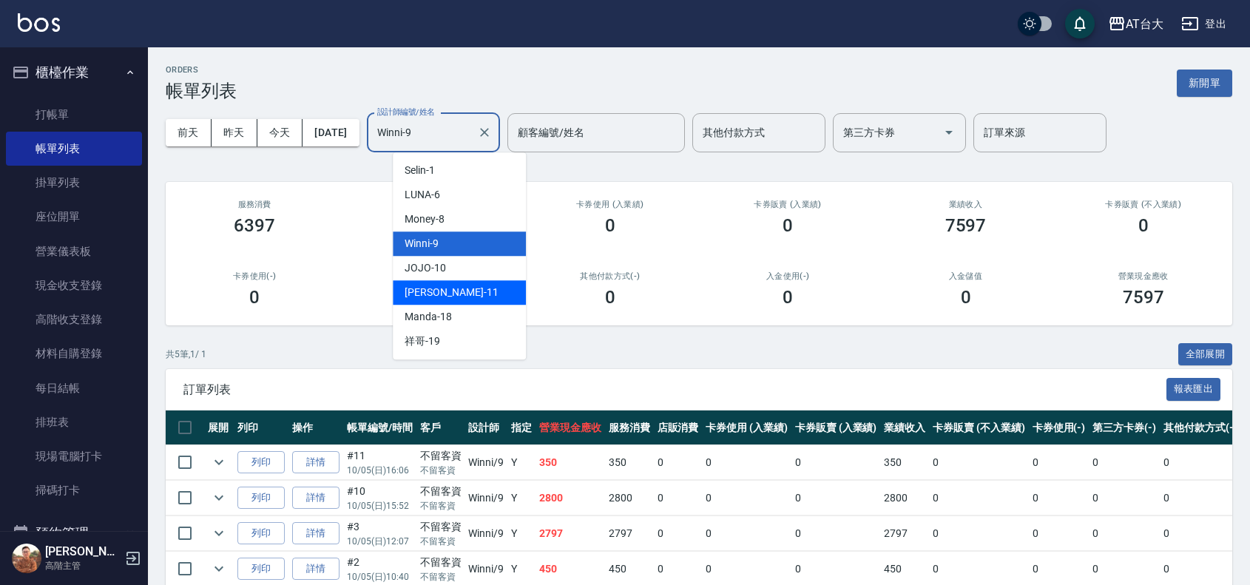
click at [459, 303] on div "[PERSON_NAME] -11" at bounding box center [459, 292] width 133 height 24
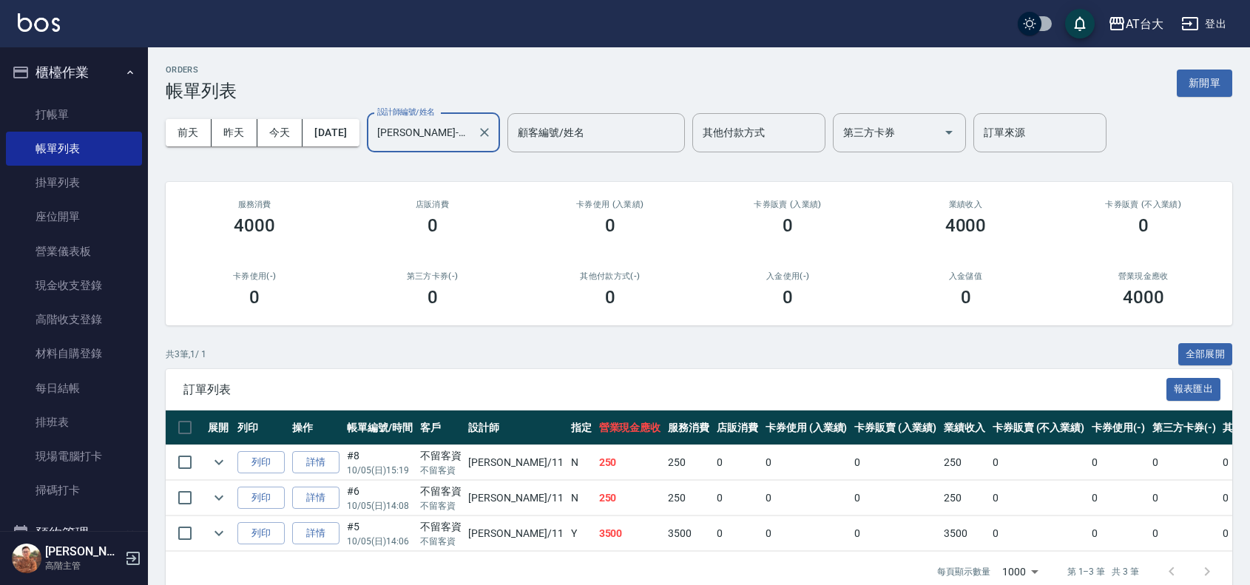
click at [471, 138] on input "[PERSON_NAME]-11" at bounding box center [422, 133] width 98 height 26
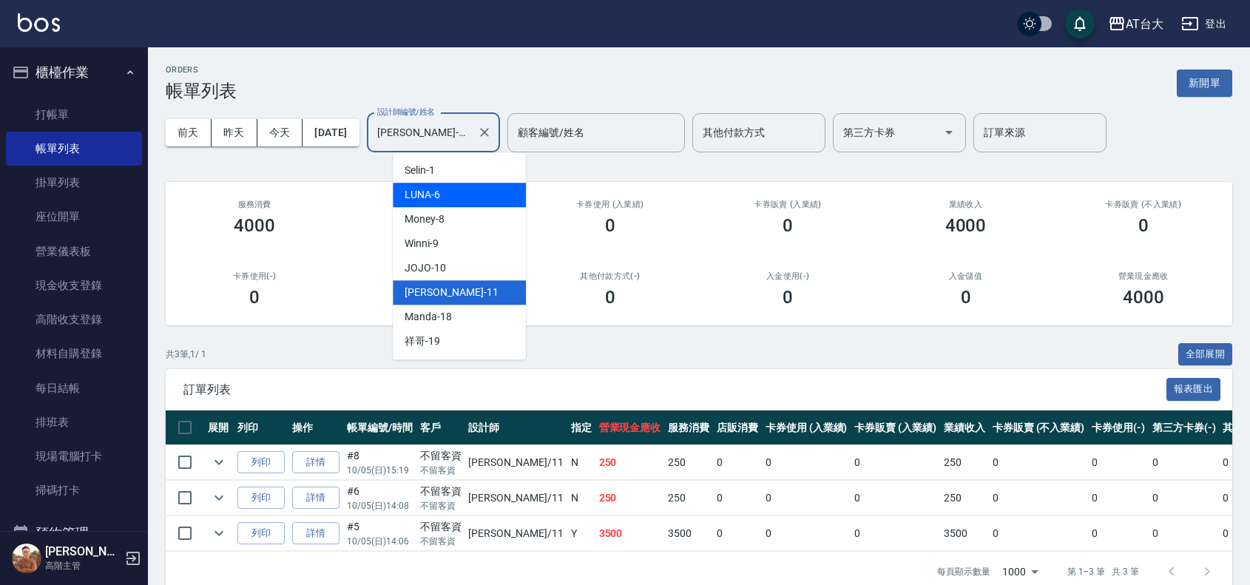
click at [473, 189] on div "LUNA -6" at bounding box center [459, 195] width 133 height 24
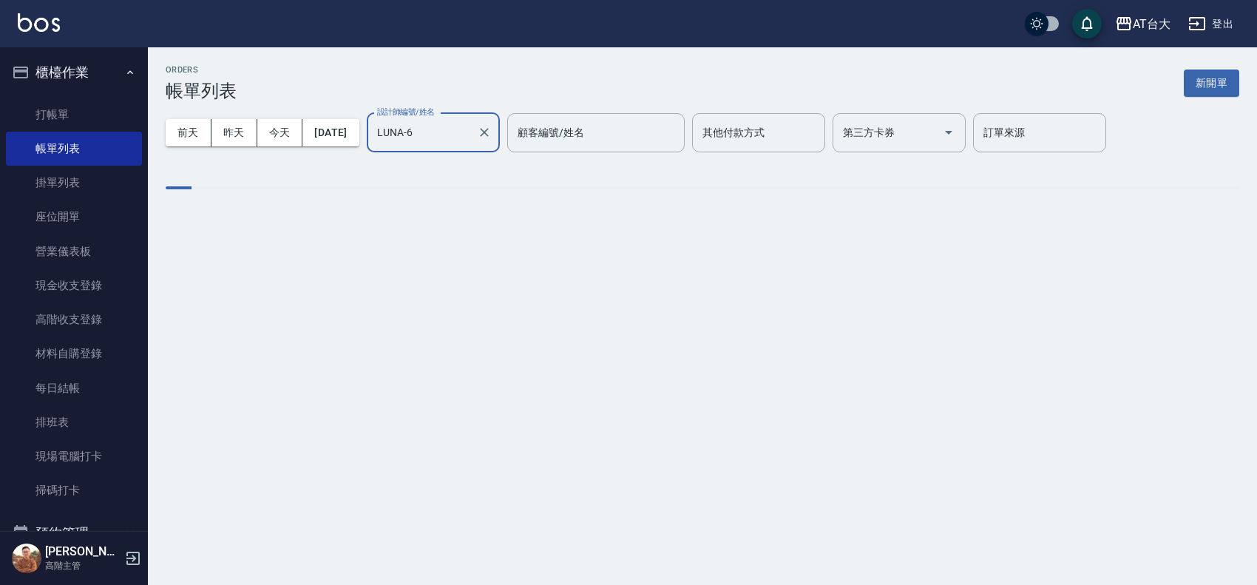
click at [471, 139] on input "LUNA-6" at bounding box center [422, 133] width 98 height 26
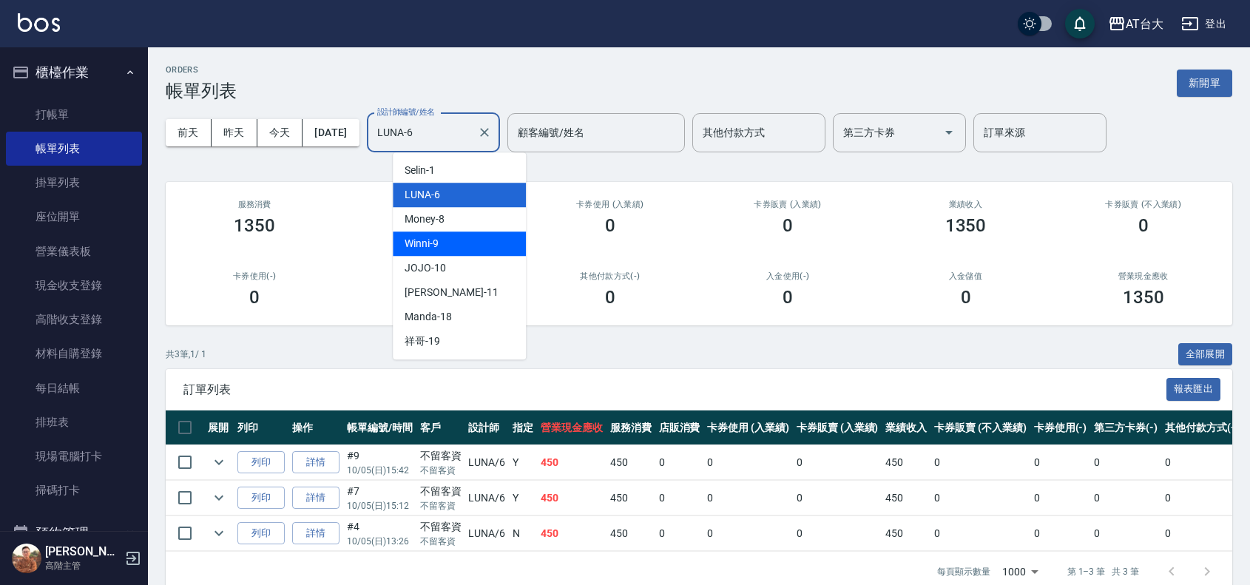
click at [474, 241] on div "Winni -9" at bounding box center [459, 243] width 133 height 24
type input "Winni-9"
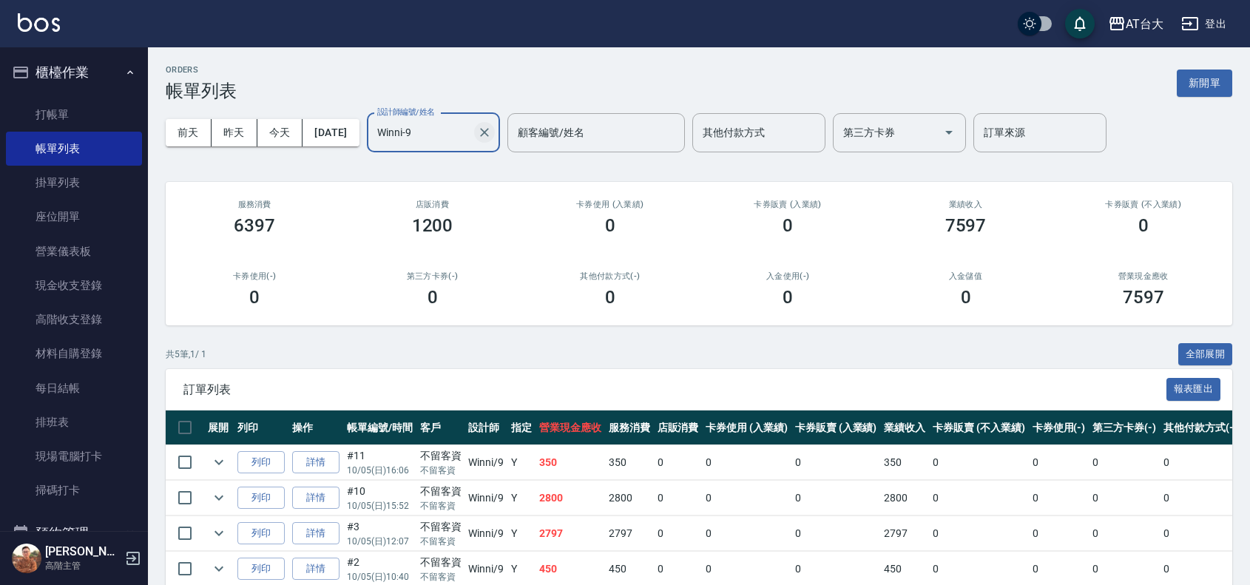
click at [492, 135] on icon "Clear" at bounding box center [484, 132] width 15 height 15
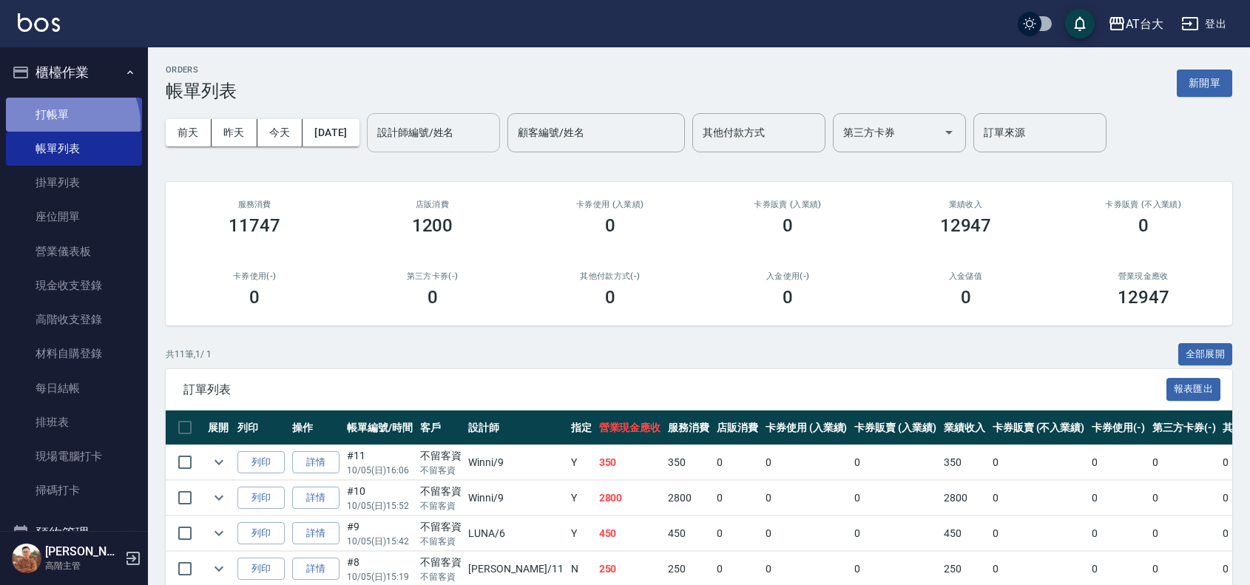
click at [68, 123] on link "打帳單" at bounding box center [74, 115] width 136 height 34
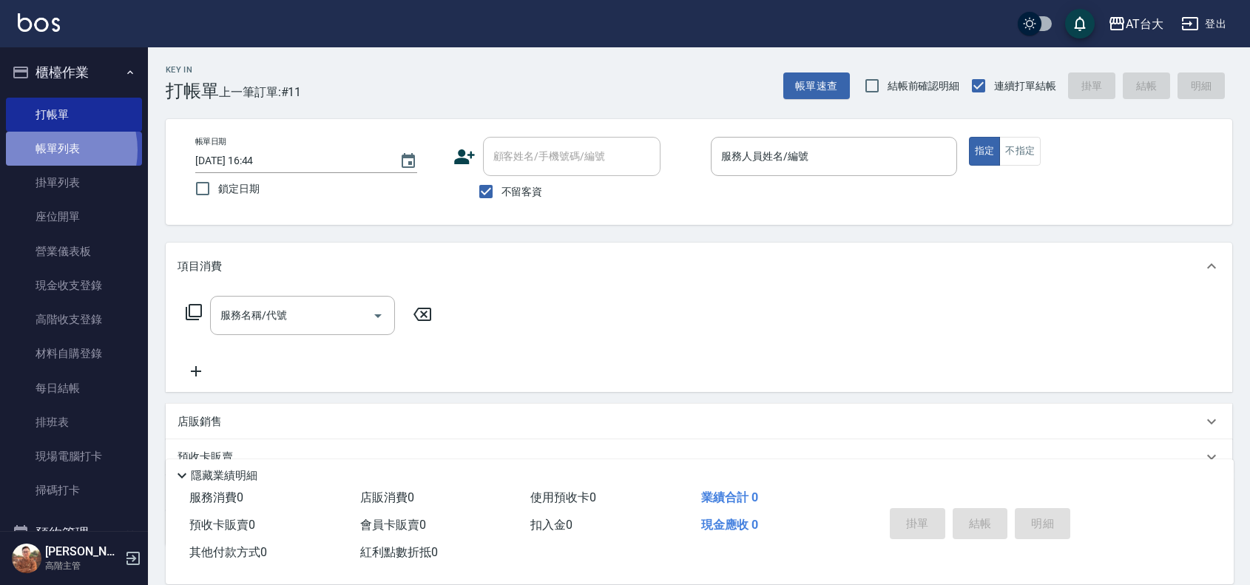
click at [48, 150] on link "帳單列表" at bounding box center [74, 149] width 136 height 34
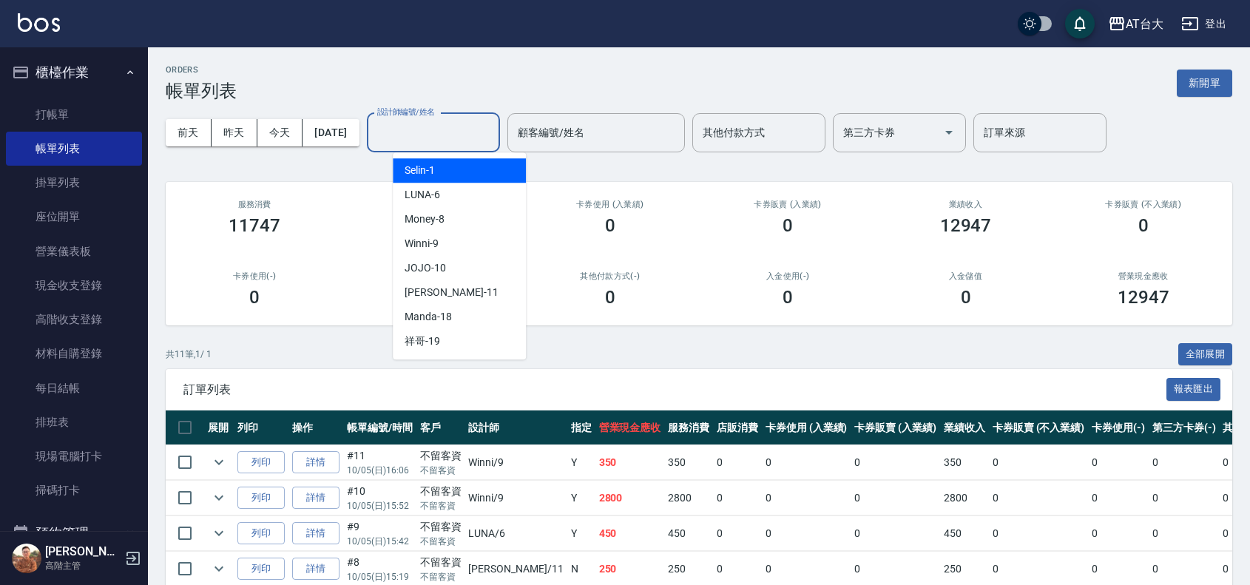
click at [413, 139] on input "設計師編號/姓名" at bounding box center [433, 133] width 120 height 26
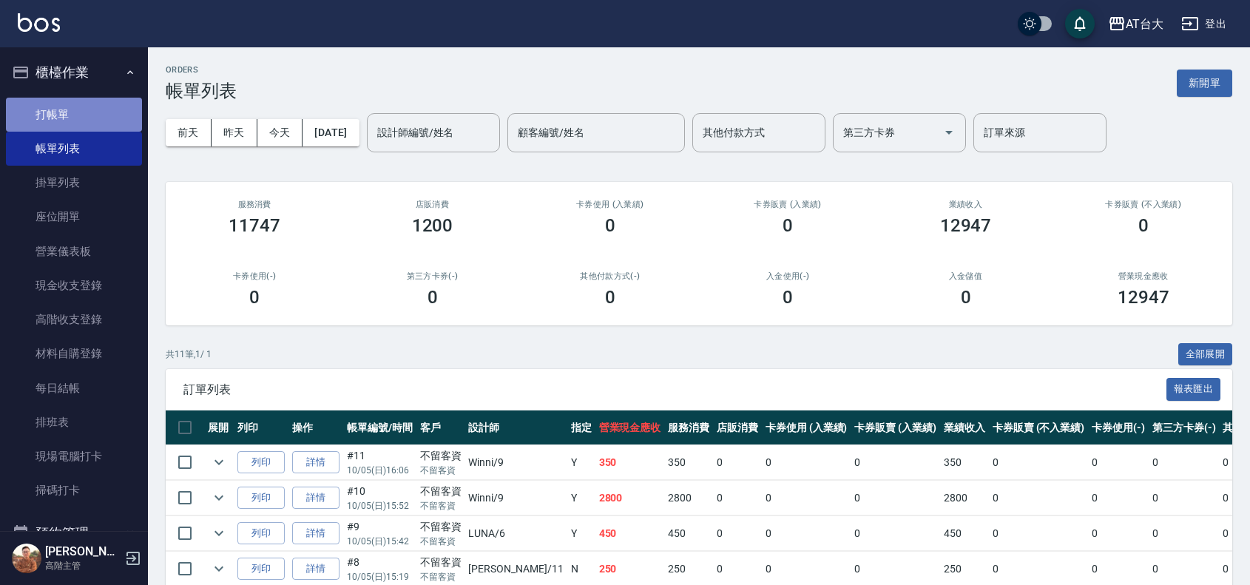
click at [81, 118] on link "打帳單" at bounding box center [74, 115] width 136 height 34
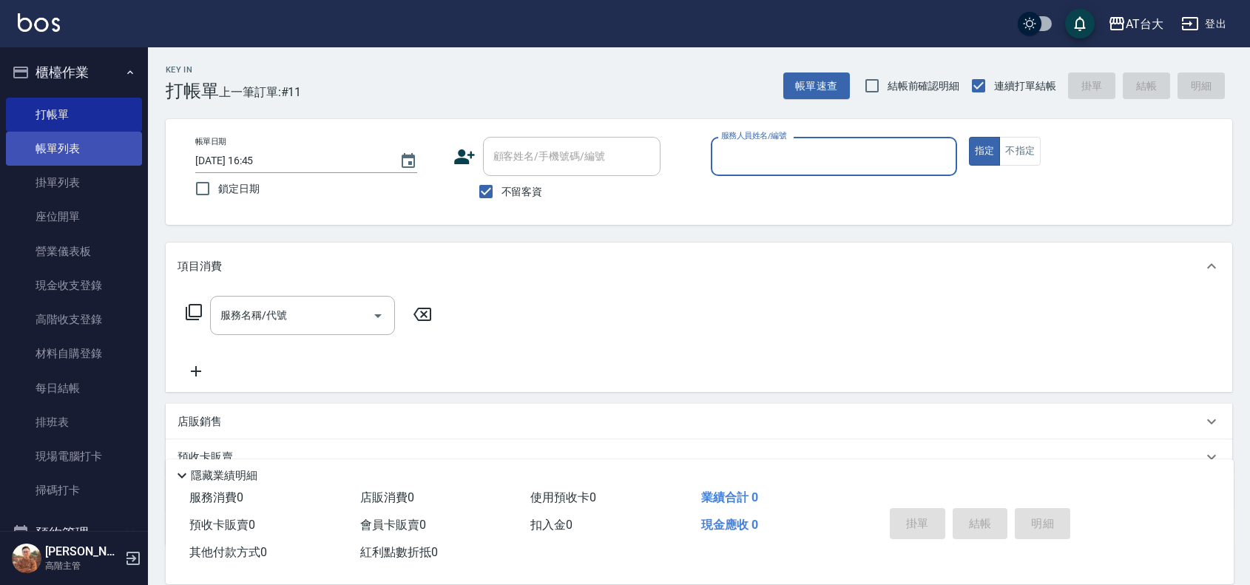
click at [78, 148] on link "帳單列表" at bounding box center [74, 149] width 136 height 34
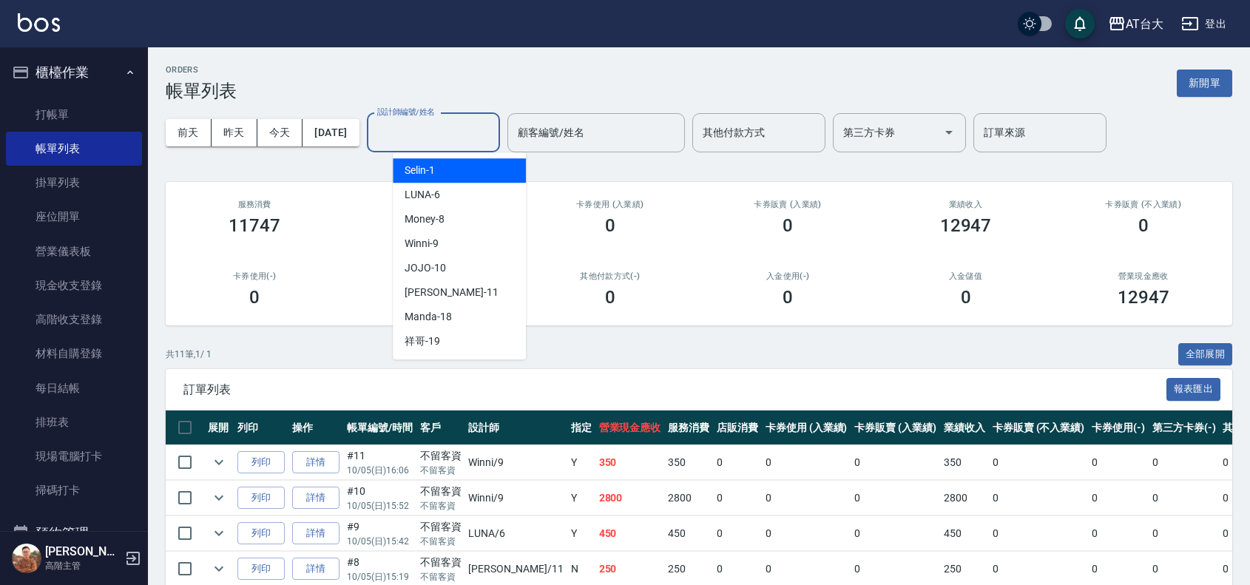
click at [467, 140] on input "設計師編號/姓名" at bounding box center [433, 133] width 120 height 26
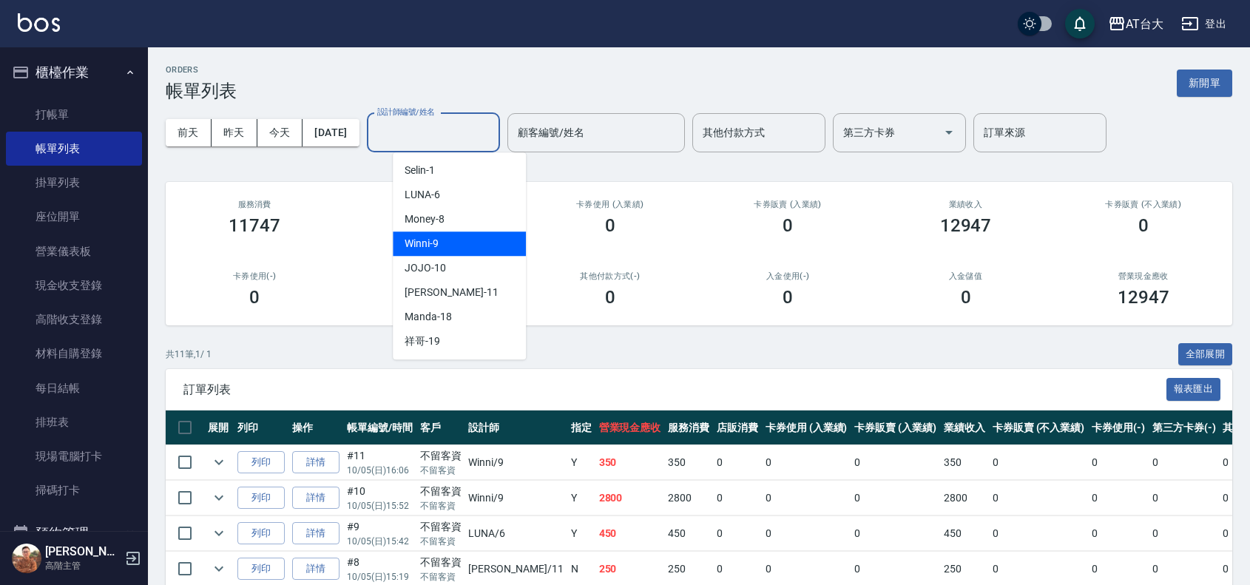
click at [478, 245] on div "Winni -9" at bounding box center [459, 243] width 133 height 24
type input "Winni-9"
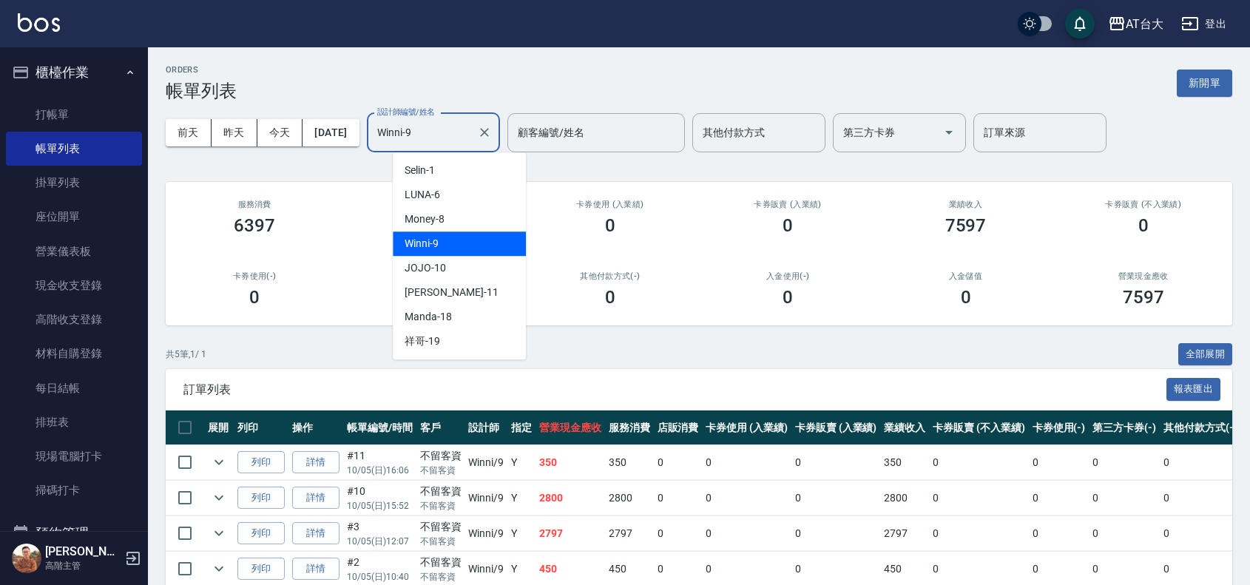
drag, startPoint x: 496, startPoint y: 131, endPoint x: 497, endPoint y: 141, distance: 10.4
click at [471, 135] on input "Winni-9" at bounding box center [422, 133] width 98 height 26
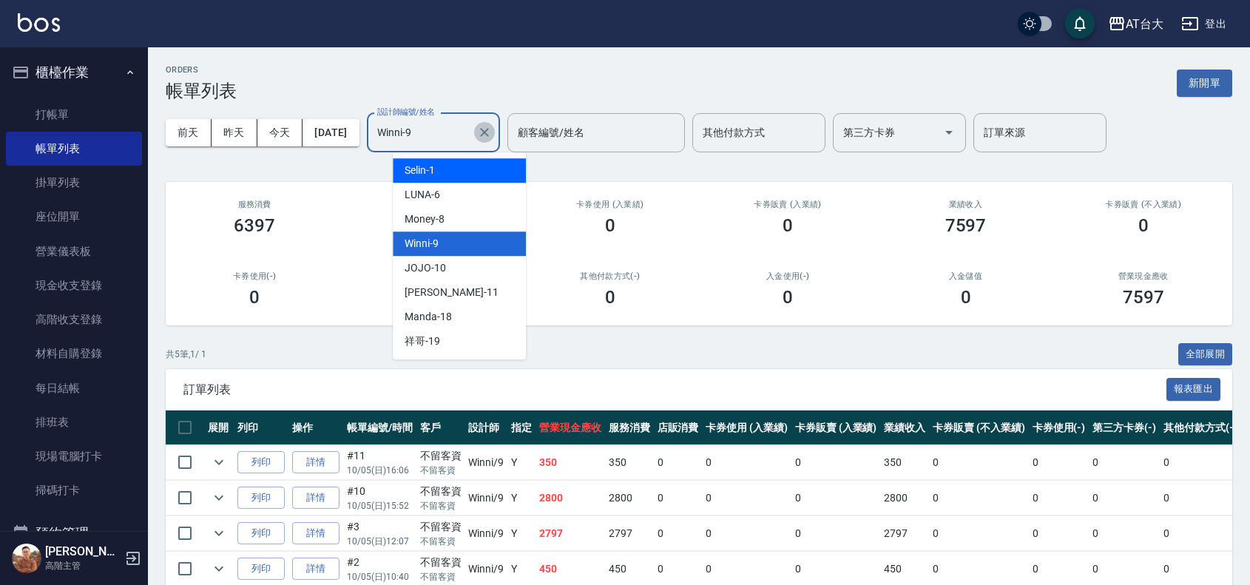
click at [492, 133] on icon "Clear" at bounding box center [484, 132] width 15 height 15
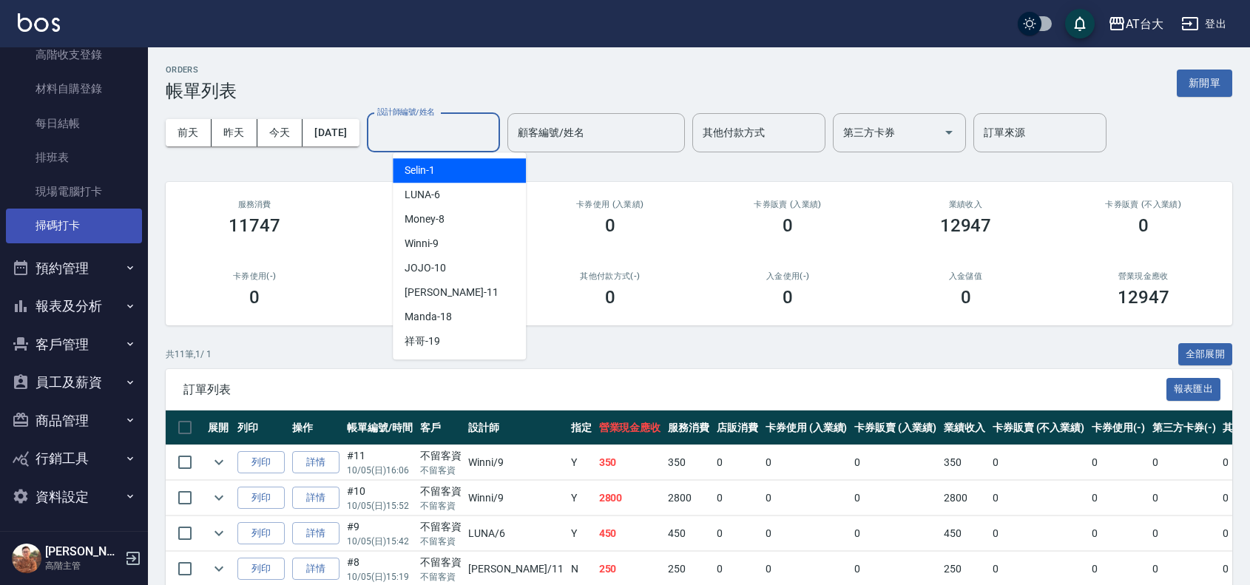
scroll to position [267, 0]
click at [108, 296] on button "報表及分析" at bounding box center [74, 304] width 136 height 38
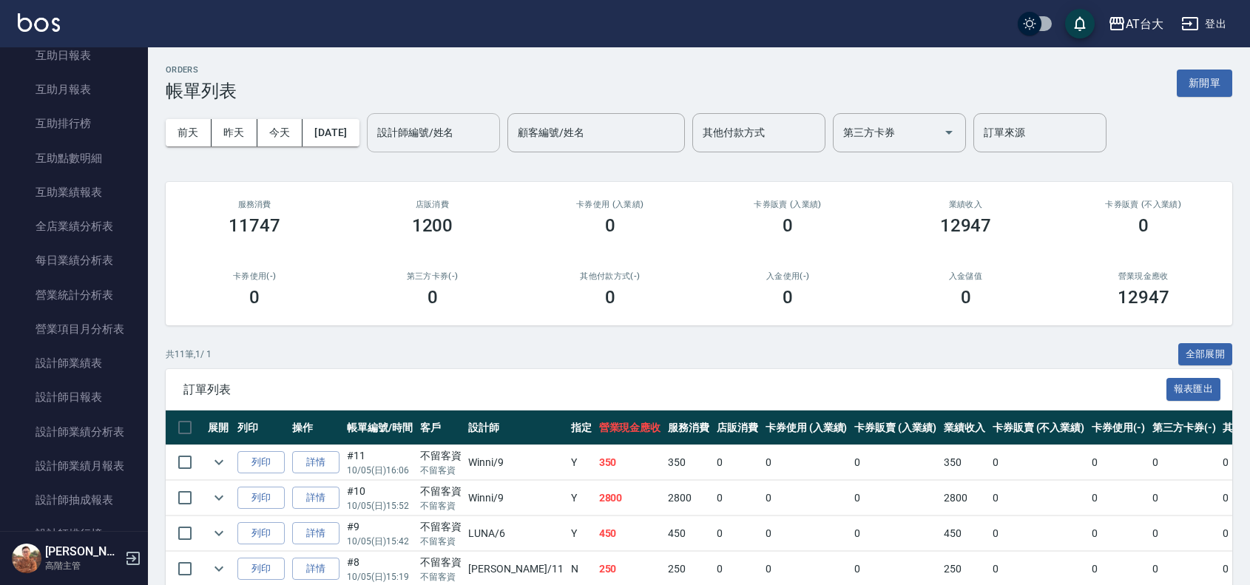
scroll to position [729, 0]
click at [87, 399] on link "設計師日報表" at bounding box center [74, 396] width 136 height 34
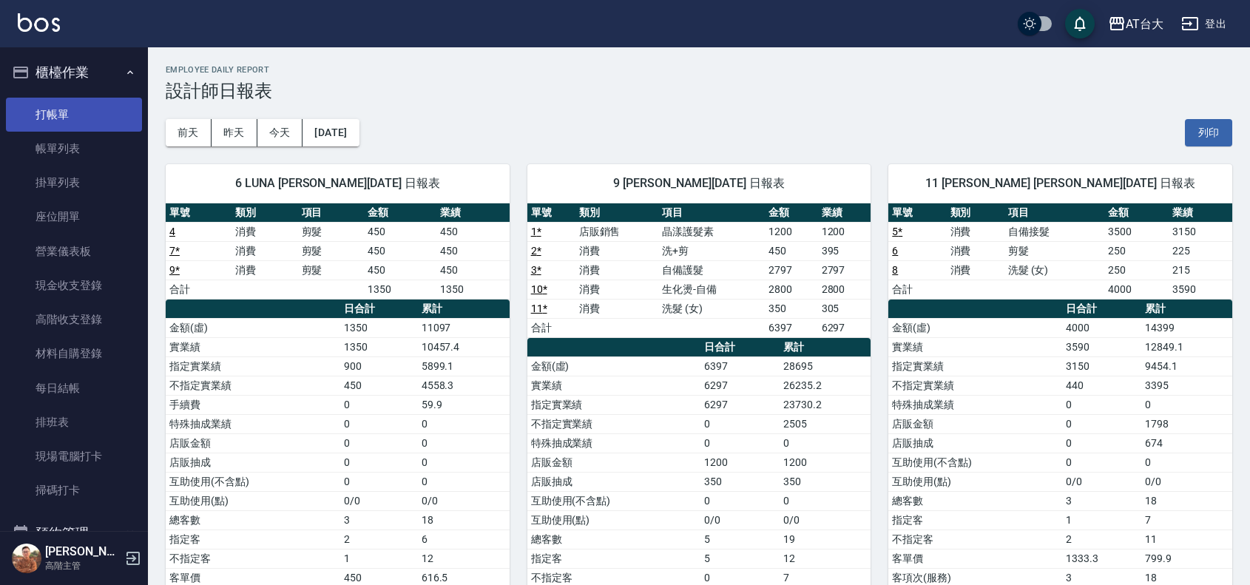
click at [35, 109] on link "打帳單" at bounding box center [74, 115] width 136 height 34
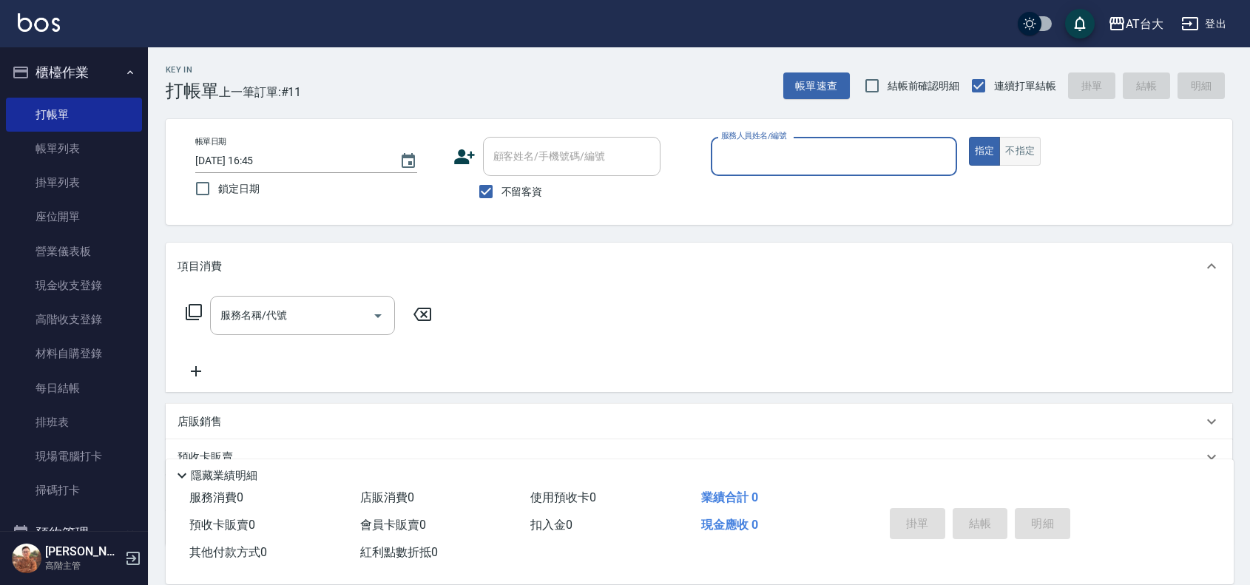
click at [1012, 150] on button "不指定" at bounding box center [1019, 151] width 41 height 29
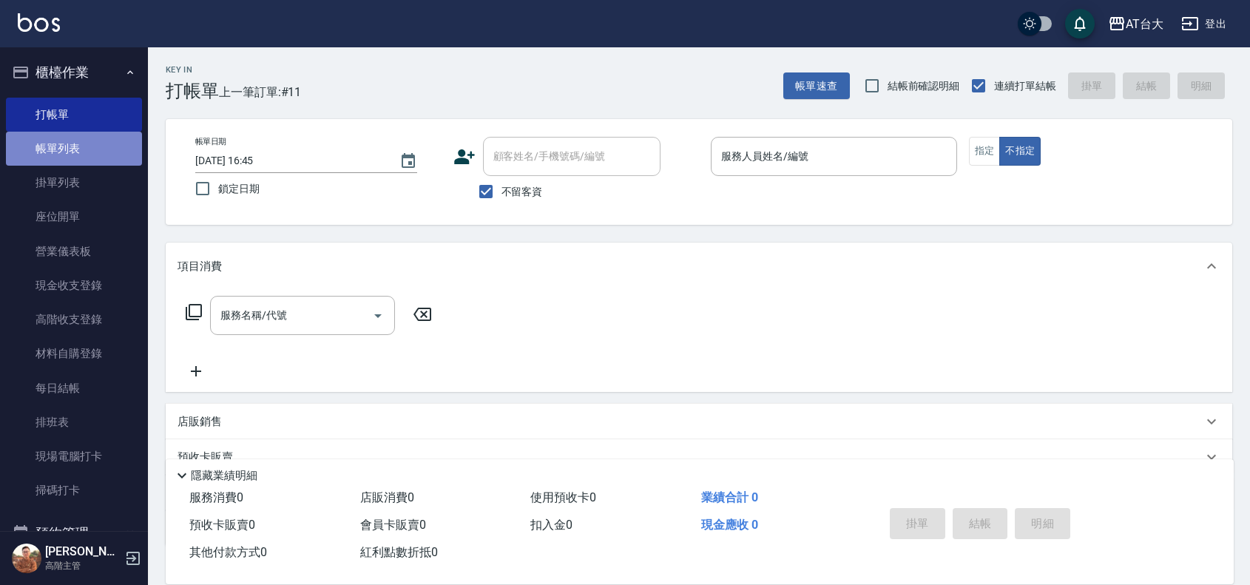
click at [80, 142] on link "帳單列表" at bounding box center [74, 149] width 136 height 34
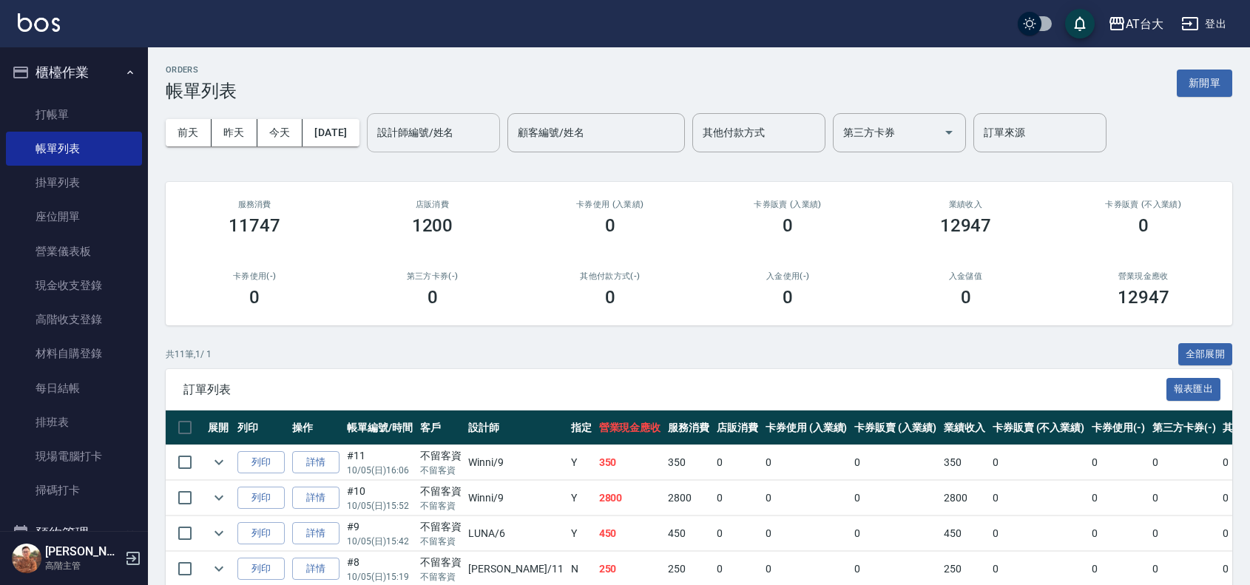
click at [448, 141] on input "設計師編號/姓名" at bounding box center [433, 133] width 120 height 26
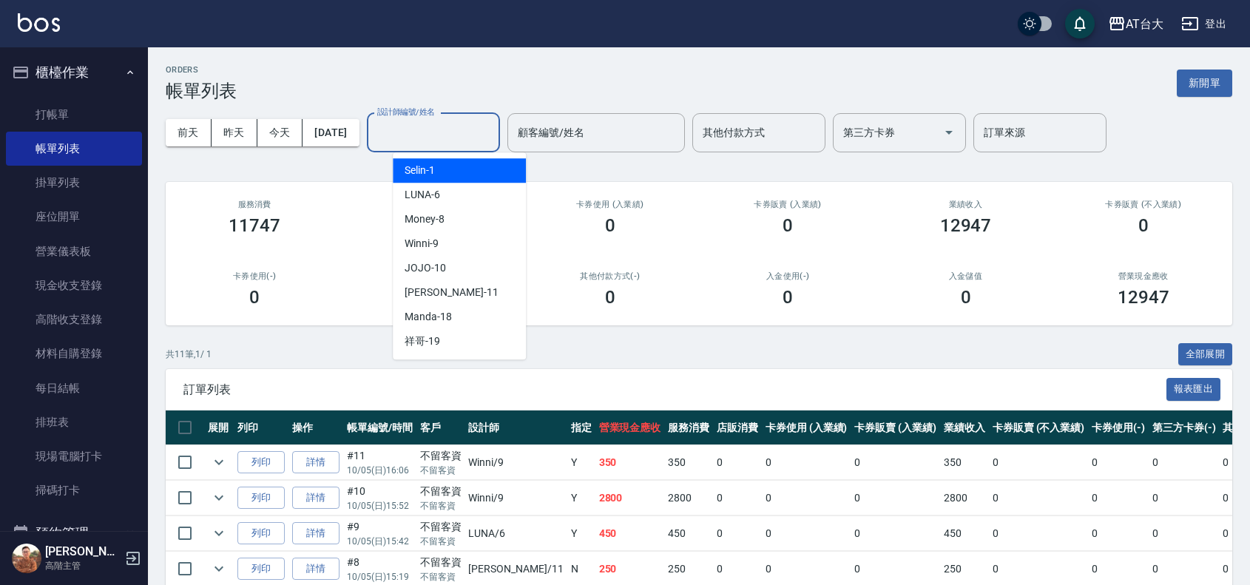
click at [441, 135] on input "設計師編號/姓名" at bounding box center [433, 133] width 120 height 26
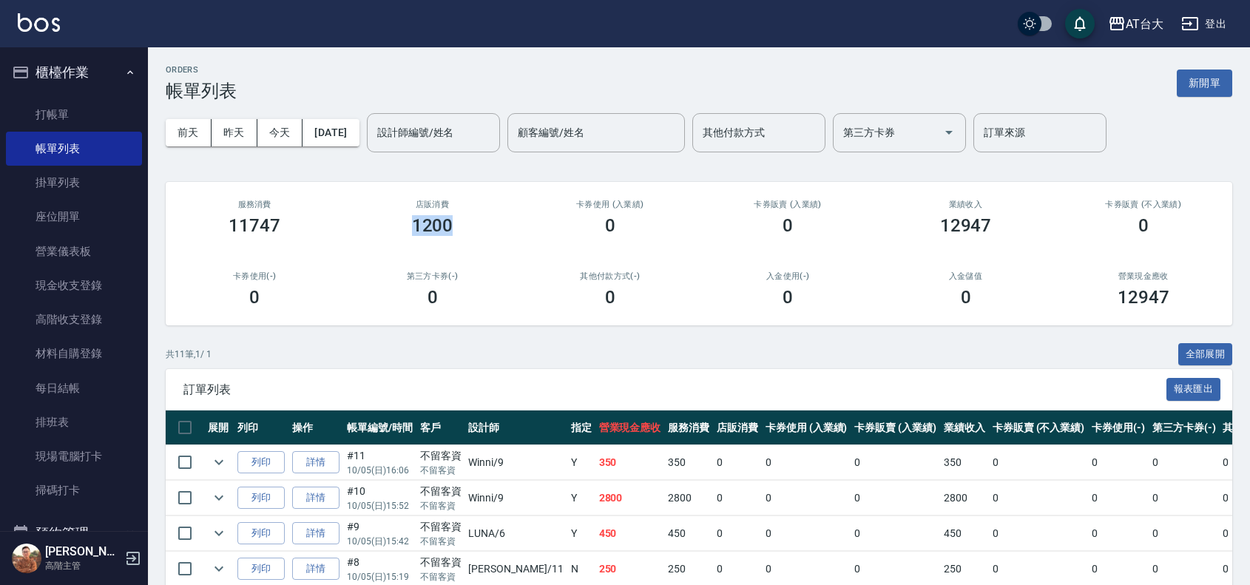
drag, startPoint x: 455, startPoint y: 222, endPoint x: 390, endPoint y: 220, distance: 65.8
click at [390, 220] on div "1200" at bounding box center [432, 225] width 142 height 21
click at [486, 224] on div "1200" at bounding box center [432, 225] width 142 height 21
click at [459, 133] on input "設計師編號/姓名" at bounding box center [433, 133] width 120 height 26
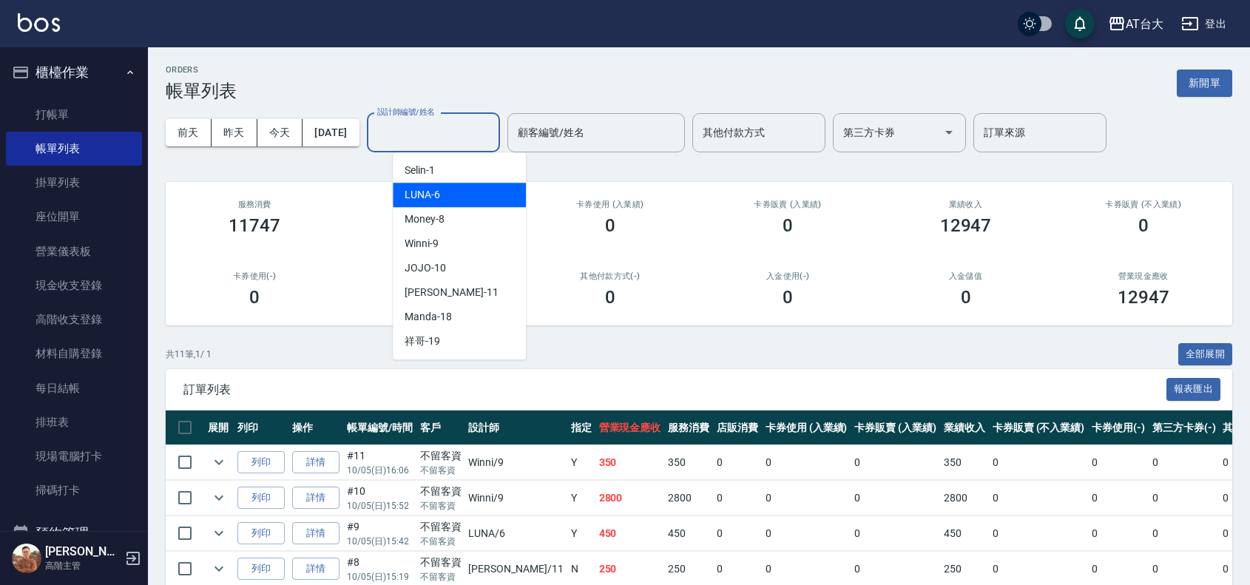
click at [452, 191] on div "LUNA -6" at bounding box center [459, 195] width 133 height 24
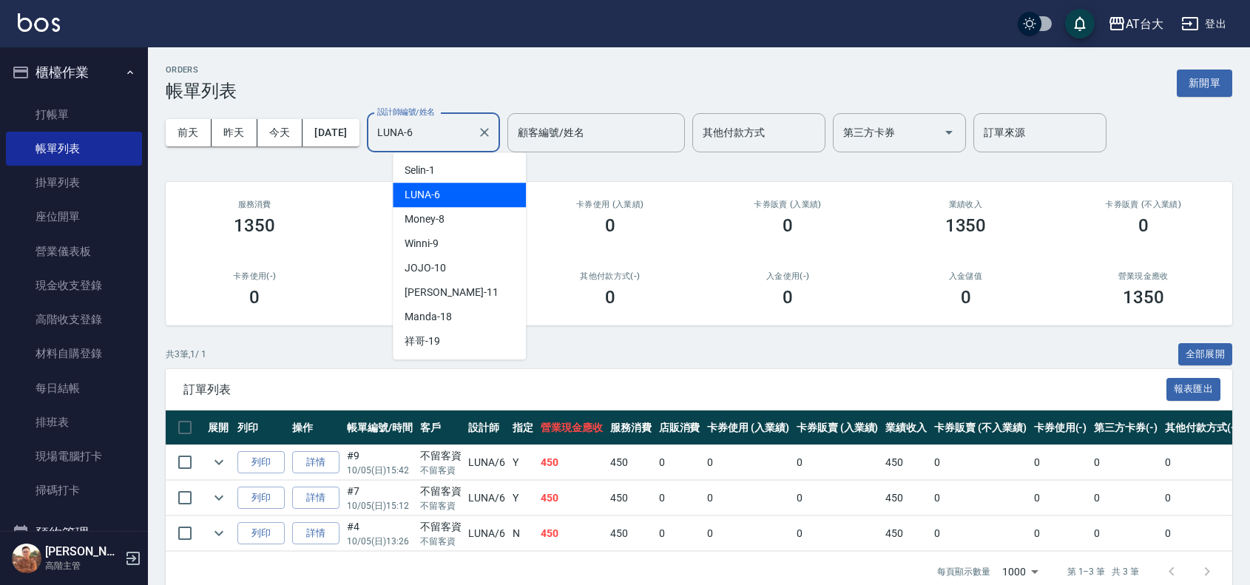
click at [461, 139] on input "LUNA-6" at bounding box center [422, 133] width 98 height 26
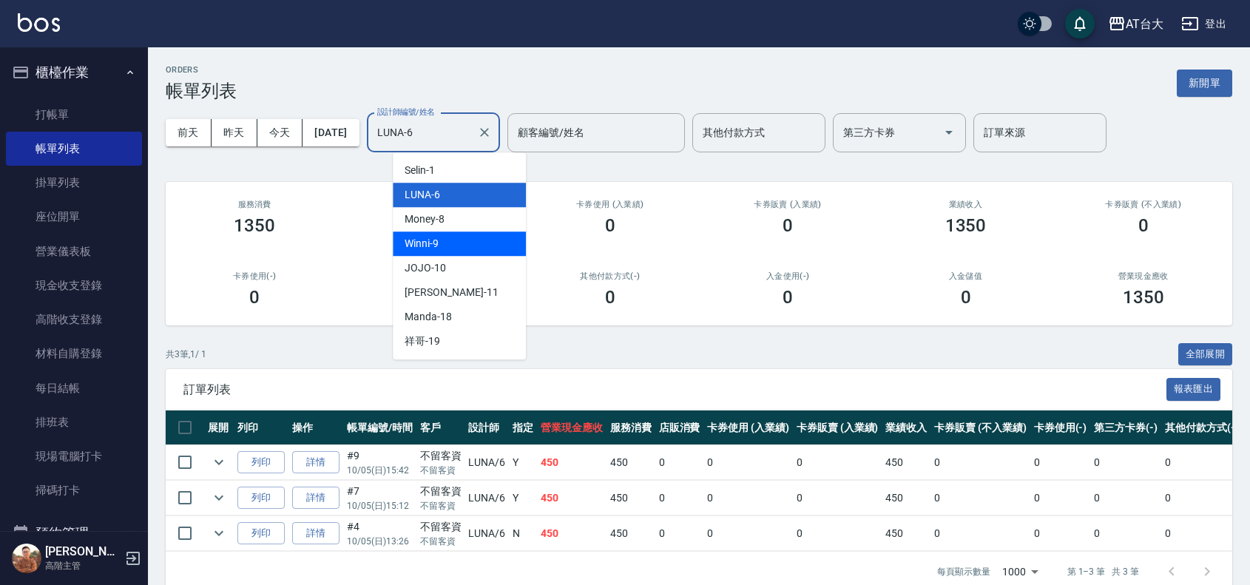
click at [463, 245] on div "Winni -9" at bounding box center [459, 243] width 133 height 24
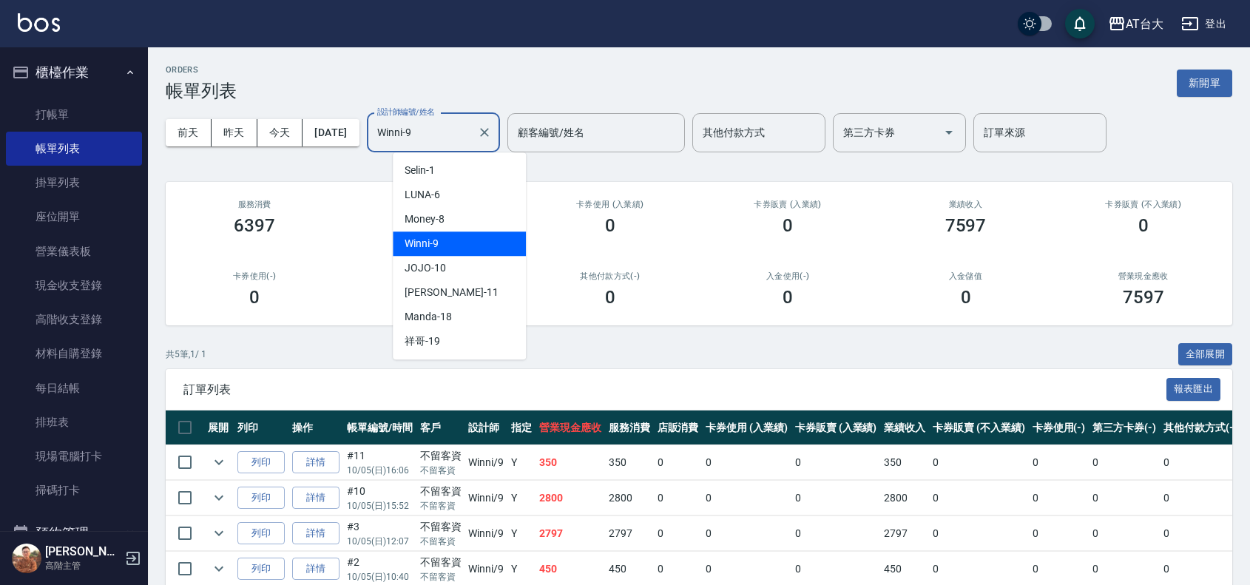
click at [449, 133] on input "Winni-9" at bounding box center [422, 133] width 98 height 26
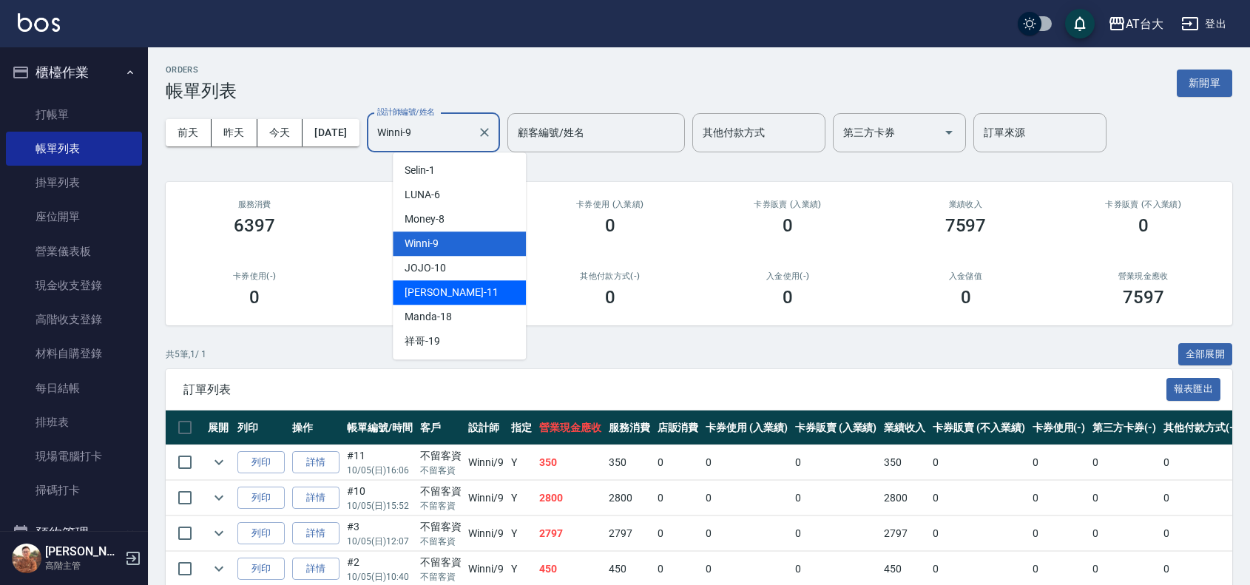
click at [518, 281] on div "[PERSON_NAME] -11" at bounding box center [459, 292] width 133 height 24
type input "[PERSON_NAME]-11"
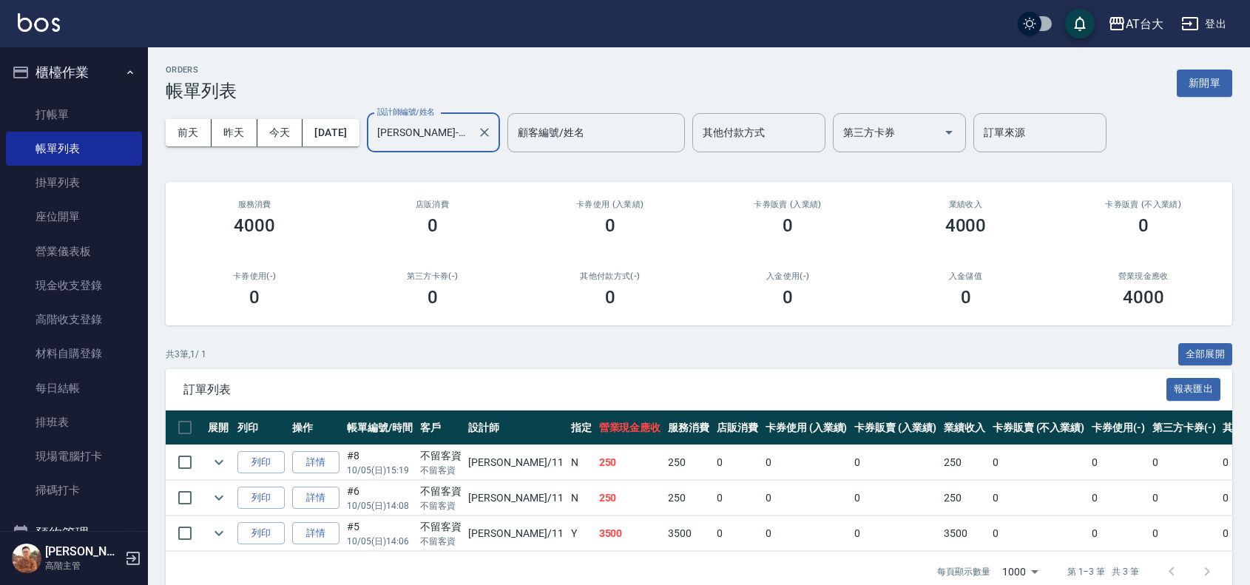
click at [492, 132] on icon "Clear" at bounding box center [484, 132] width 15 height 15
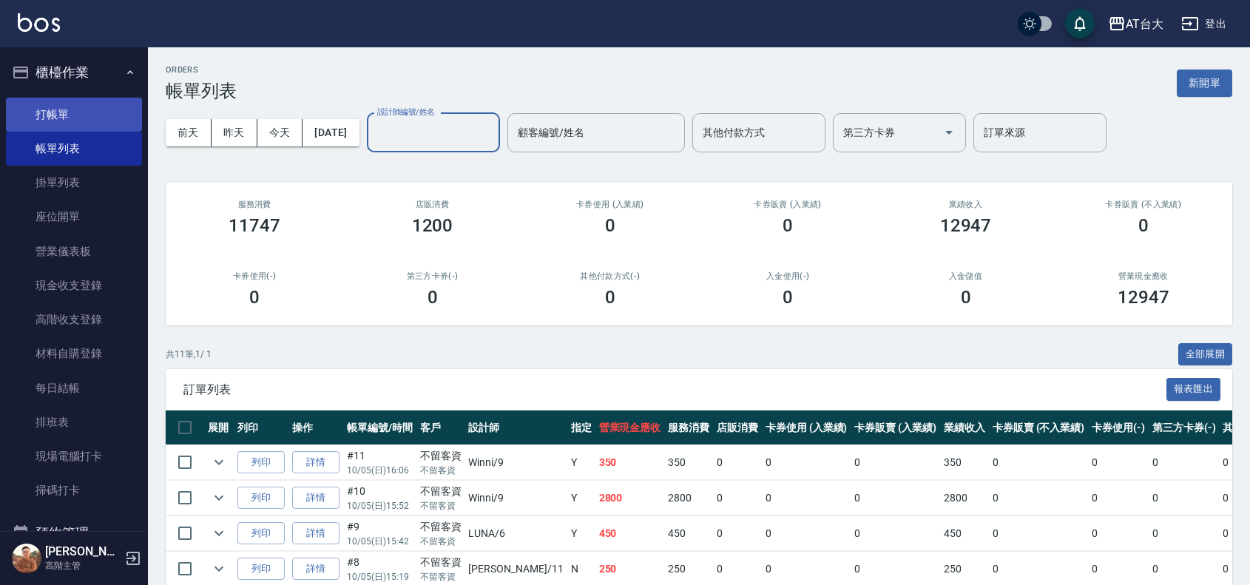
click at [82, 108] on link "打帳單" at bounding box center [74, 115] width 136 height 34
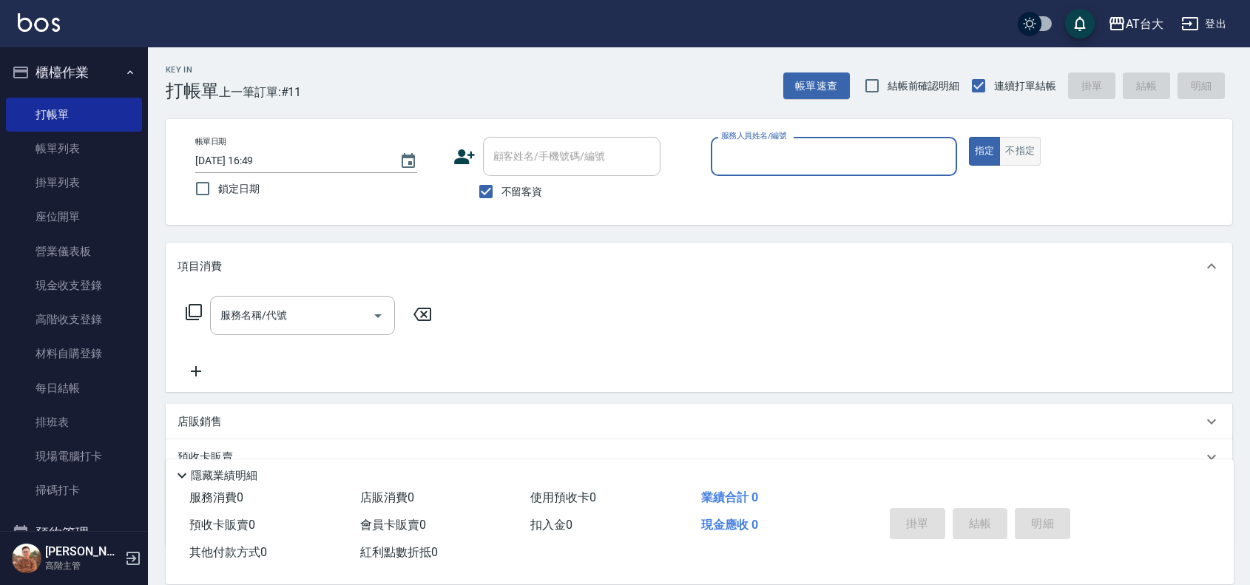
click at [1029, 140] on button "不指定" at bounding box center [1019, 151] width 41 height 29
